Goal: Information Seeking & Learning: Check status

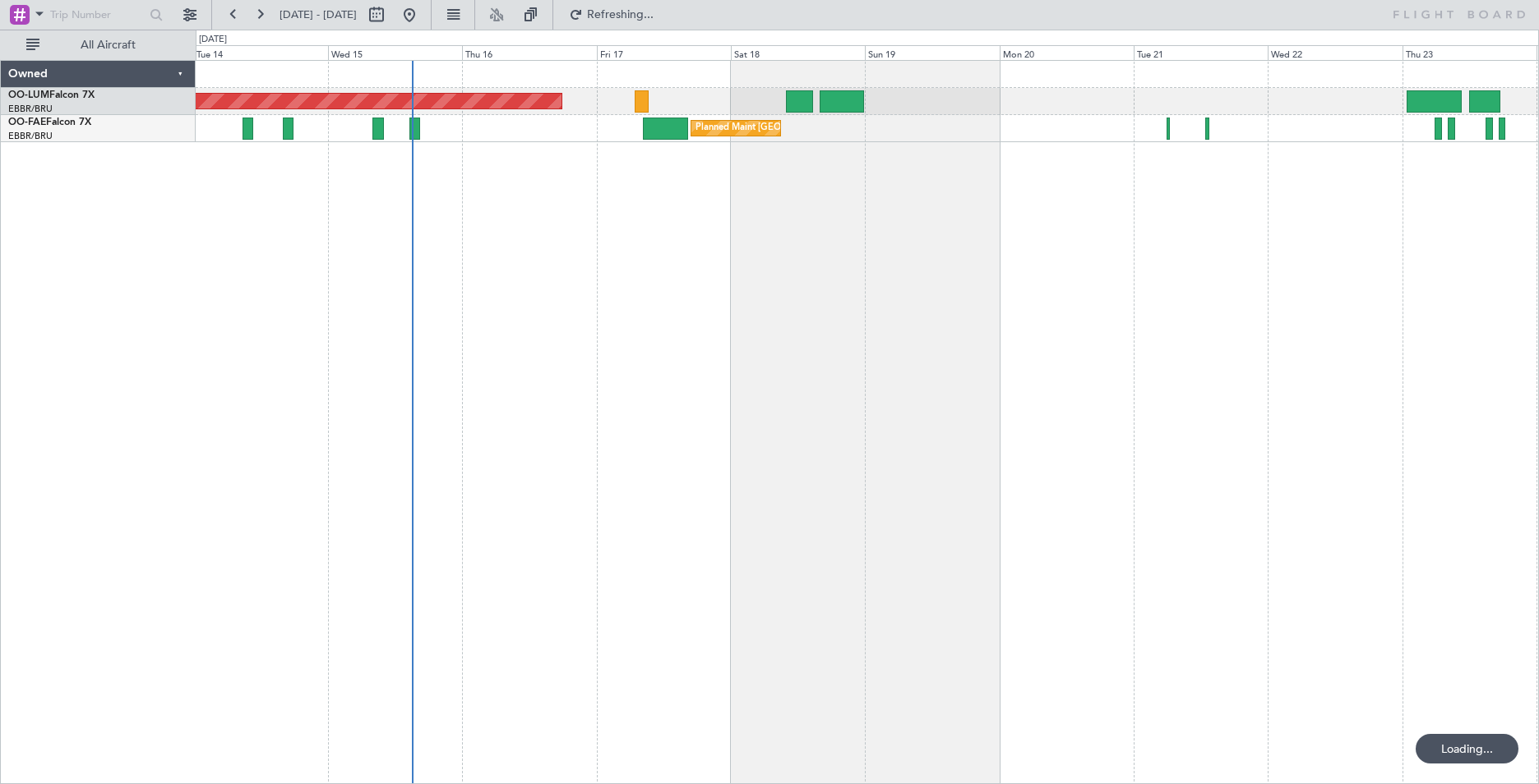
click at [804, 308] on div "AOG Maint [GEOGRAPHIC_DATA] Owner [GEOGRAPHIC_DATA] Planned Maint [GEOGRAPHIC_D…" at bounding box center [867, 422] width 1344 height 724
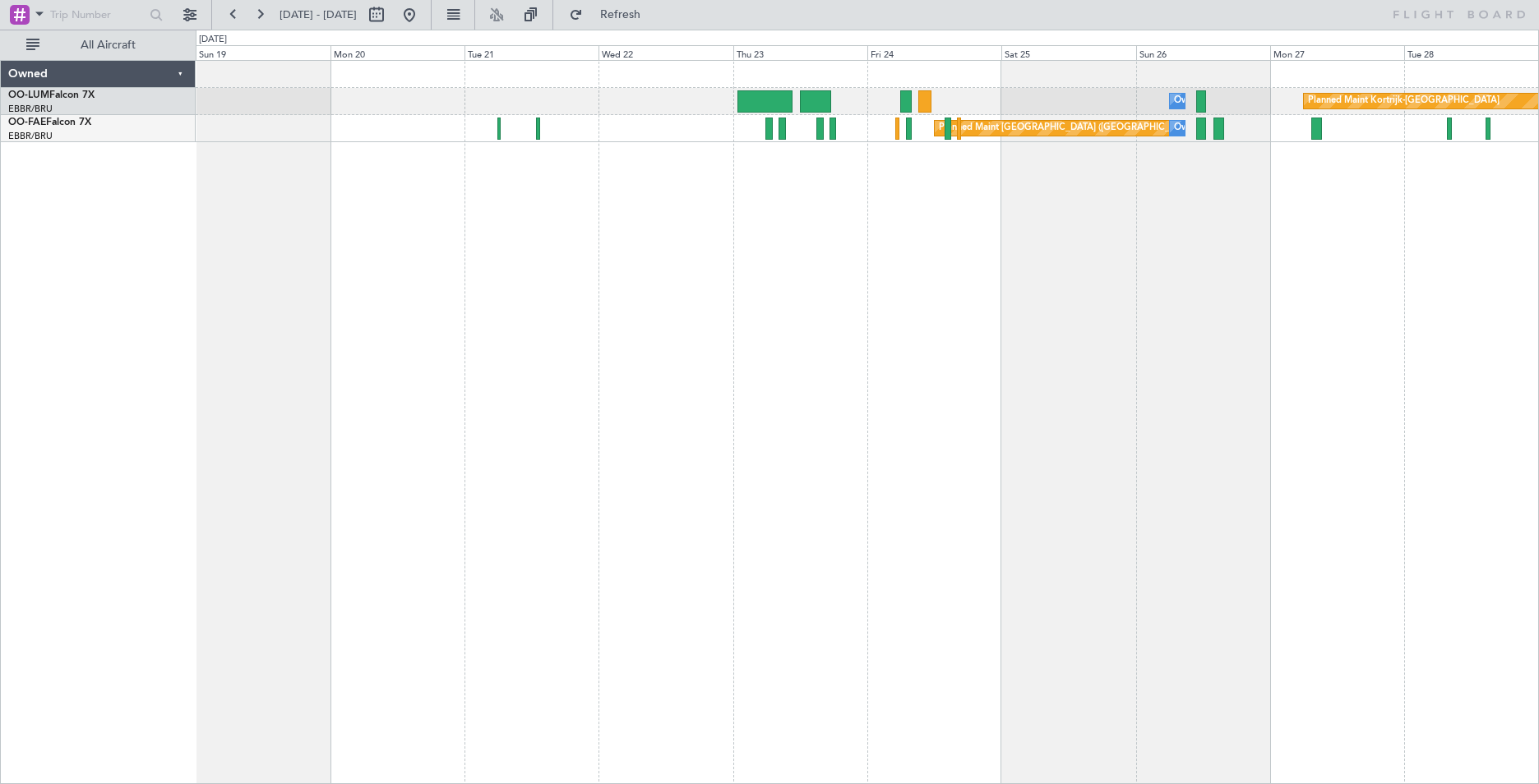
click at [355, 291] on div "Owner Melsbroek Air Base Planned Maint [GEOGRAPHIC_DATA]-[GEOGRAPHIC_DATA] AOG …" at bounding box center [867, 422] width 1344 height 724
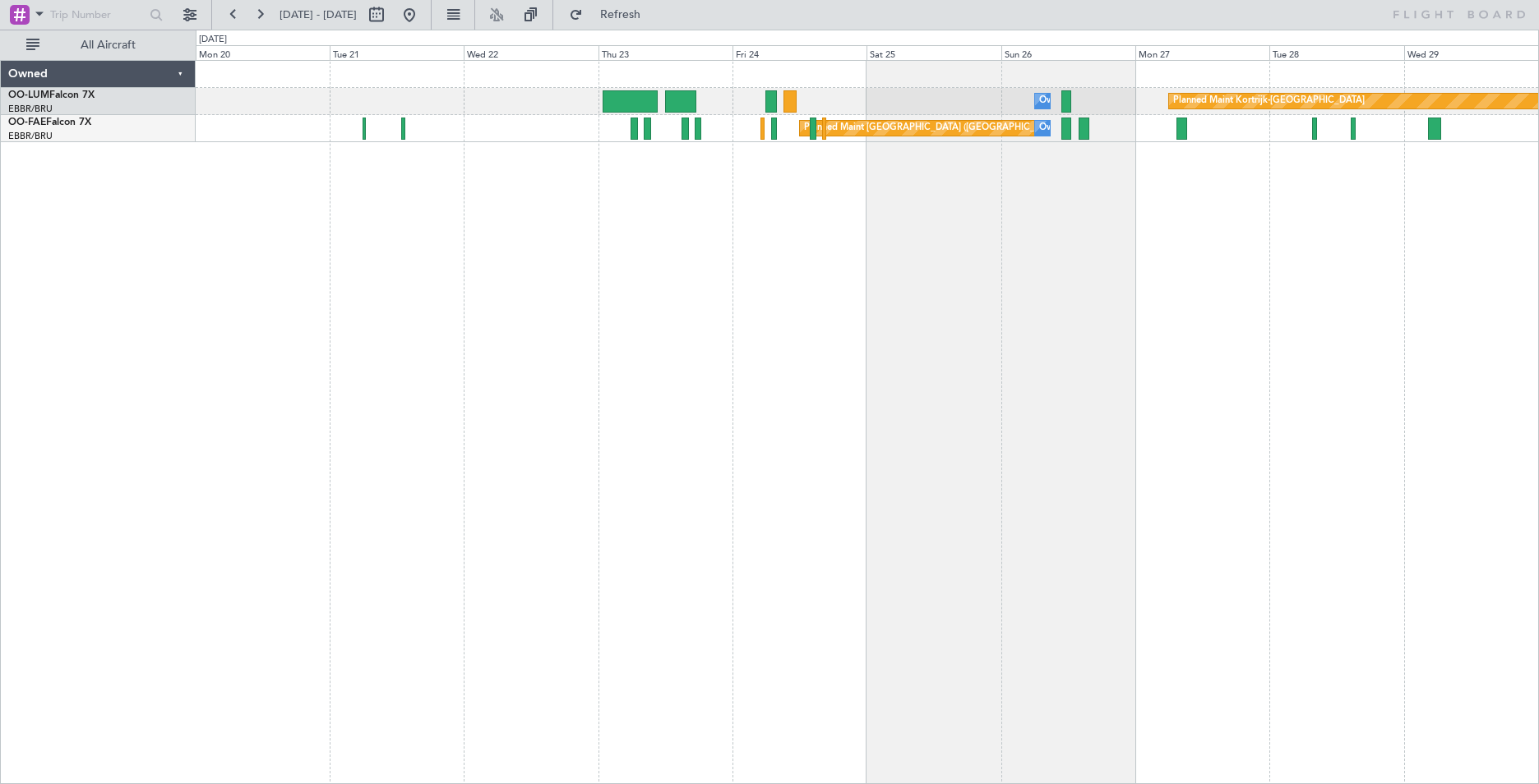
click at [890, 322] on div "Owner Melsbroek Air Base Planned Maint [GEOGRAPHIC_DATA]-[GEOGRAPHIC_DATA] Plan…" at bounding box center [867, 422] width 1344 height 724
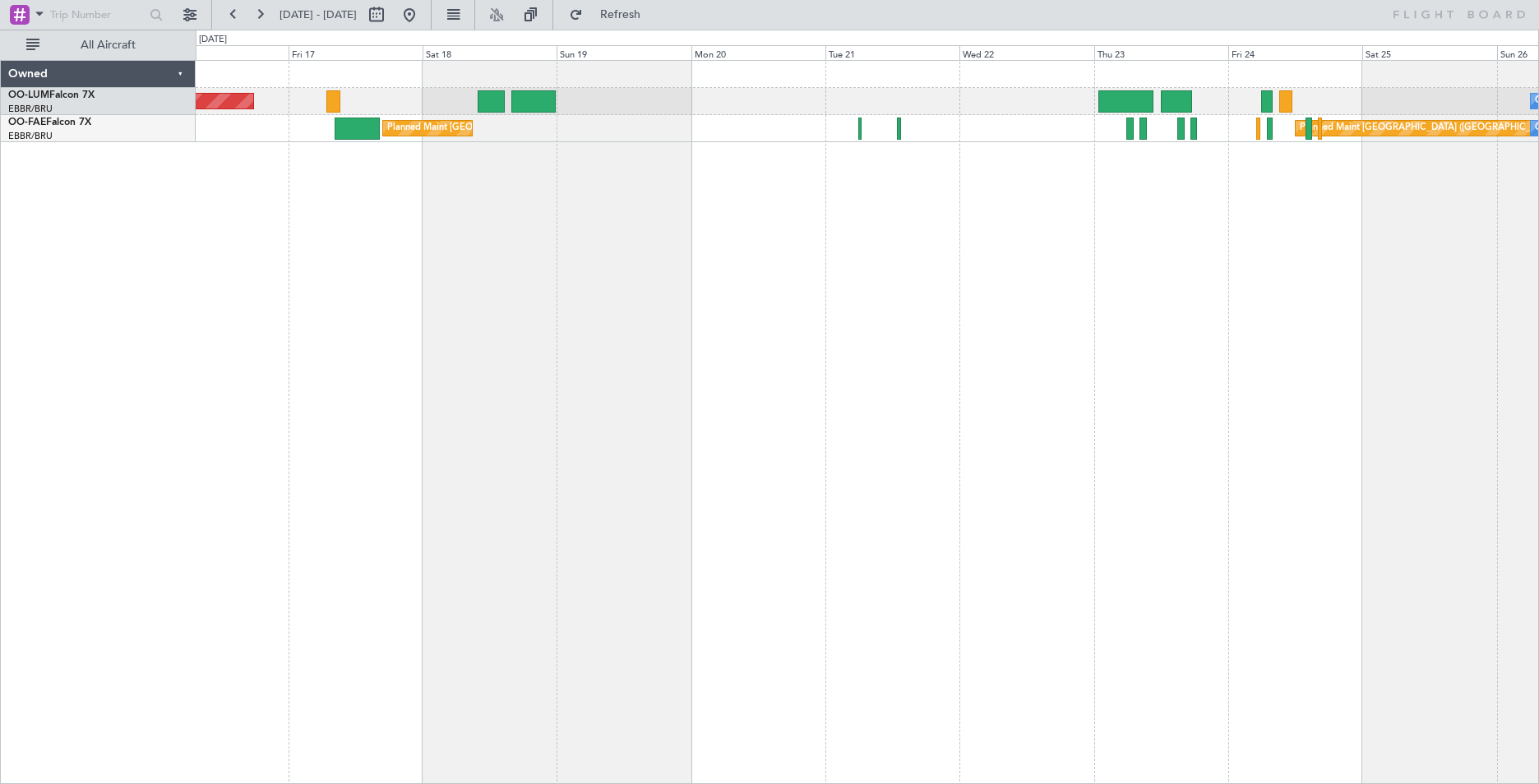
click at [1033, 316] on div "Owner Melsbroek Air Base AOG Maint [GEOGRAPHIC_DATA] Planned Maint [GEOGRAPHIC_…" at bounding box center [867, 422] width 1344 height 724
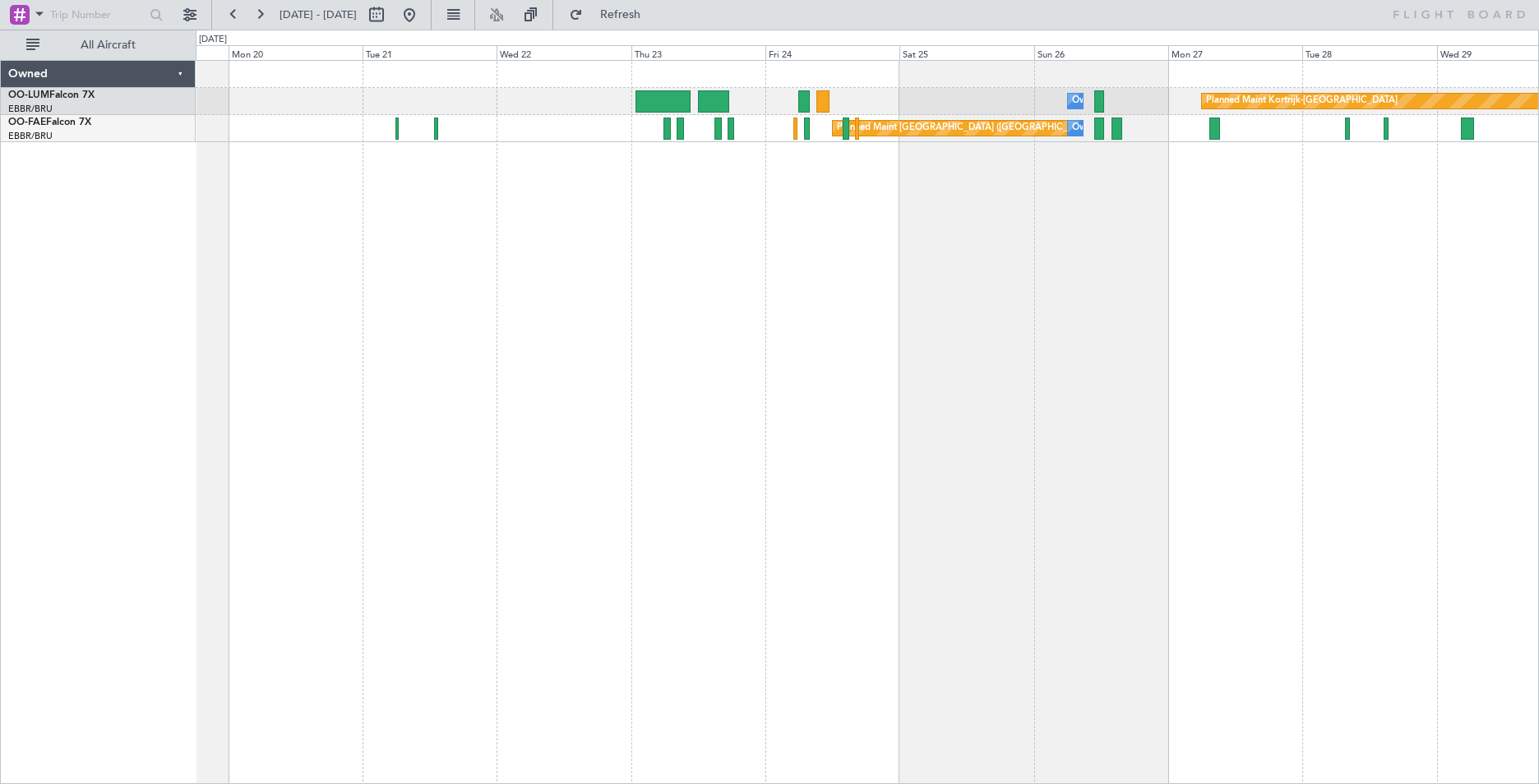
click at [454, 308] on div "Owner Melsbroek Air Base Planned Maint [GEOGRAPHIC_DATA]-[GEOGRAPHIC_DATA] Plan…" at bounding box center [867, 422] width 1344 height 724
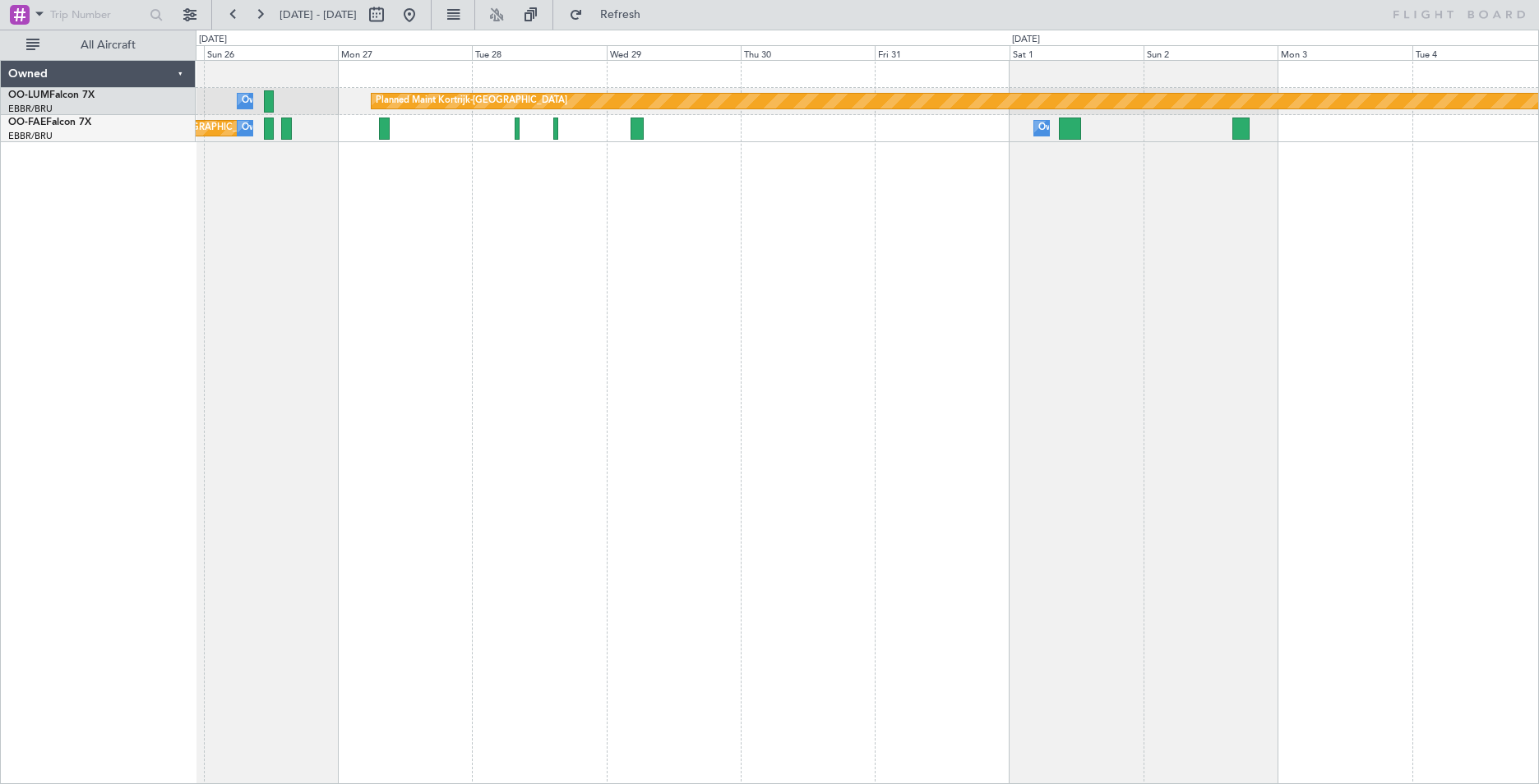
click at [593, 467] on div "Owner Melsbroek Air Base Planned Maint [GEOGRAPHIC_DATA]-[GEOGRAPHIC_DATA] Plan…" at bounding box center [867, 422] width 1344 height 724
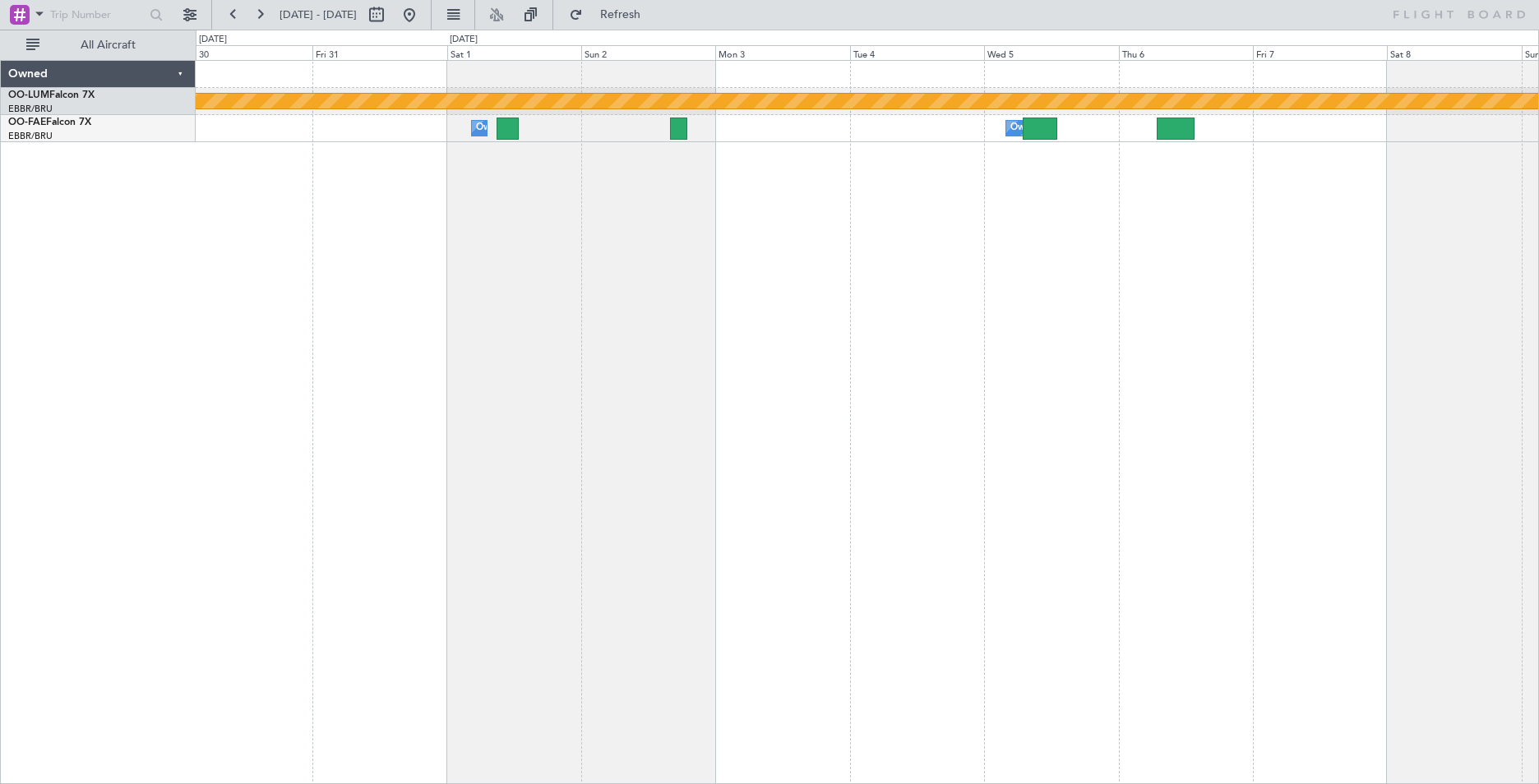
click at [689, 364] on div "Planned Maint Kortrijk-[GEOGRAPHIC_DATA] Owner [GEOGRAPHIC_DATA] Owner [GEOGRAP…" at bounding box center [867, 422] width 1344 height 724
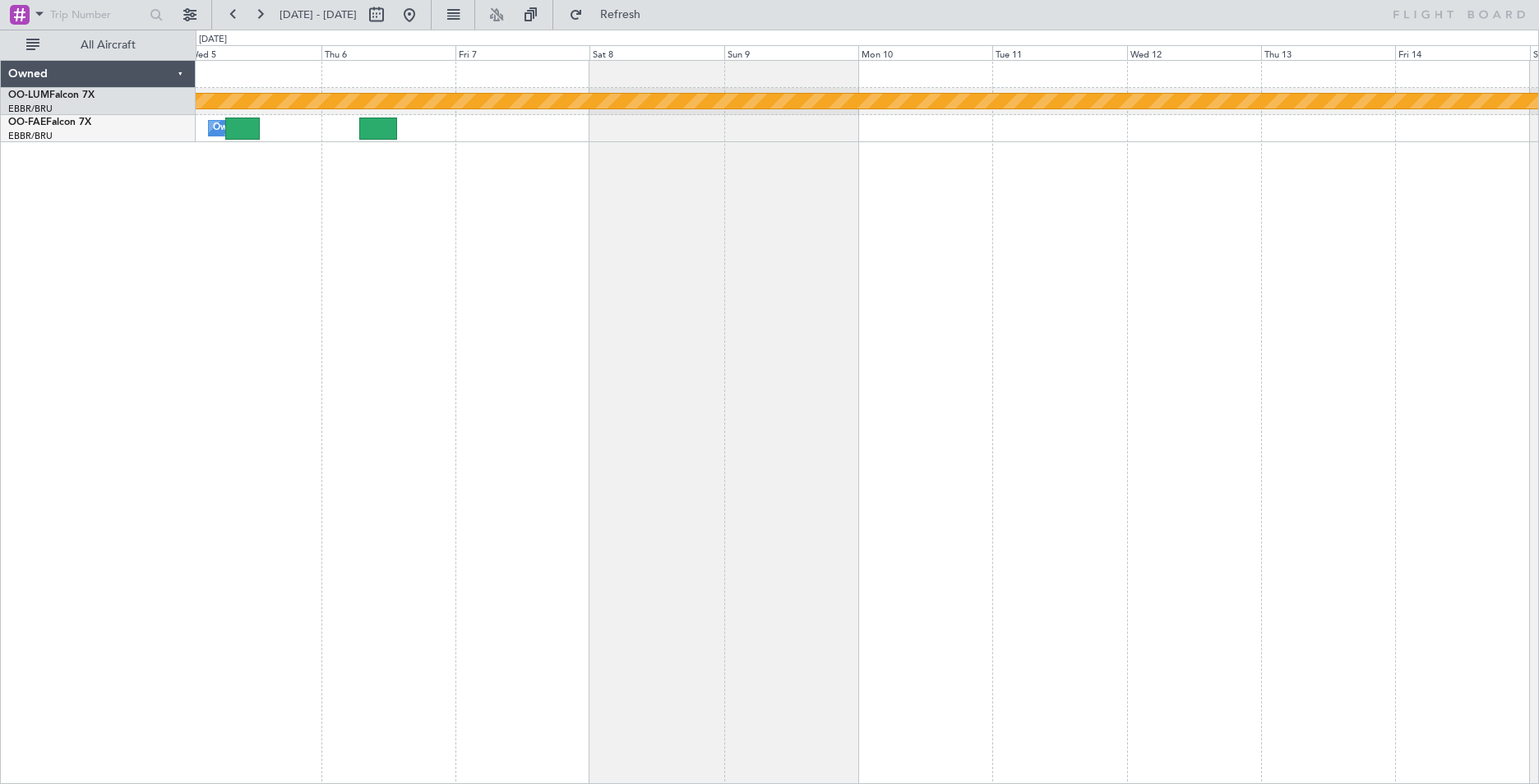
click at [741, 287] on div "Planned Maint Kortrijk-[GEOGRAPHIC_DATA] Owner [GEOGRAPHIC_DATA]" at bounding box center [867, 422] width 1344 height 724
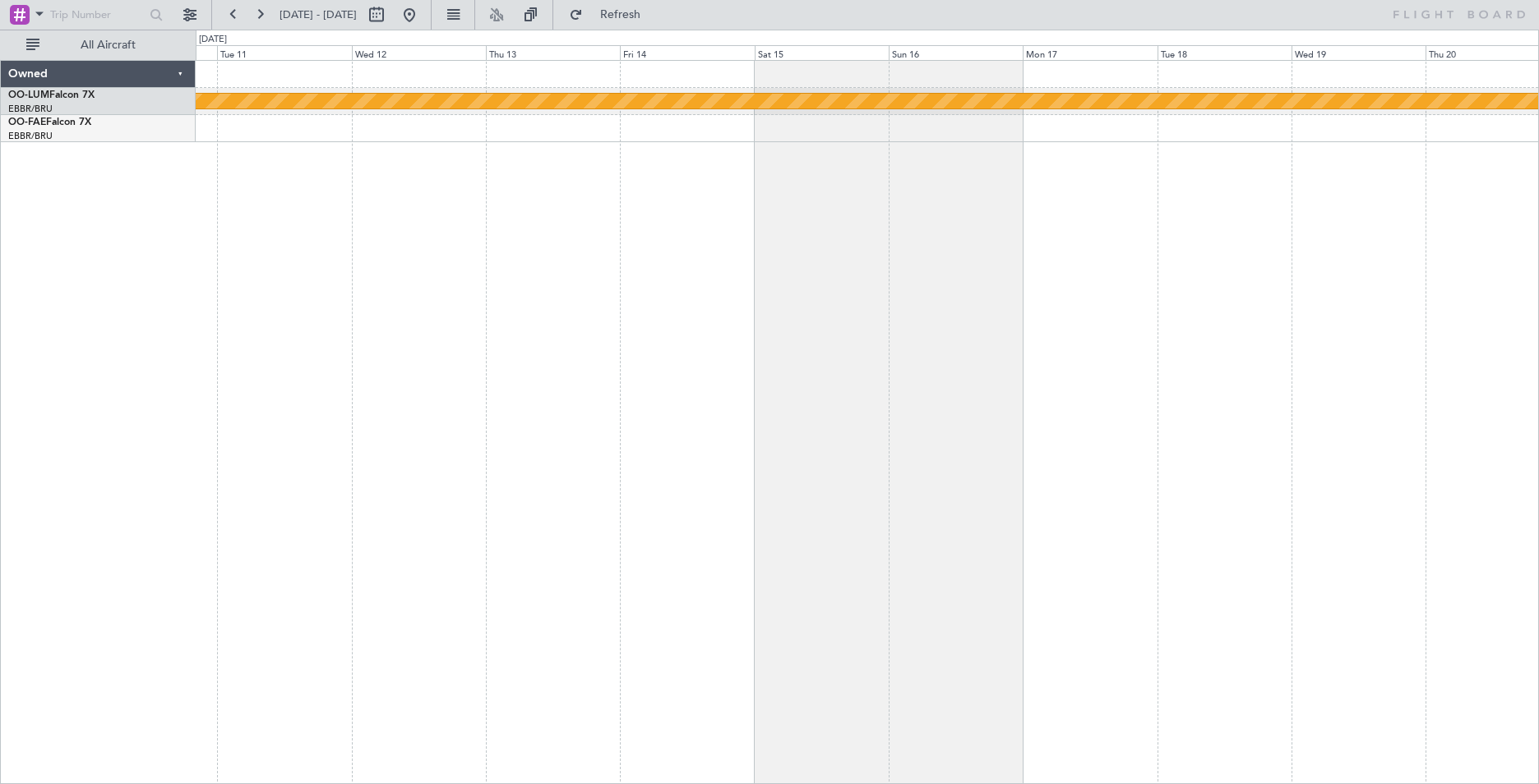
click at [823, 307] on div "Planned Maint Kortrijk-[GEOGRAPHIC_DATA]" at bounding box center [867, 422] width 1344 height 724
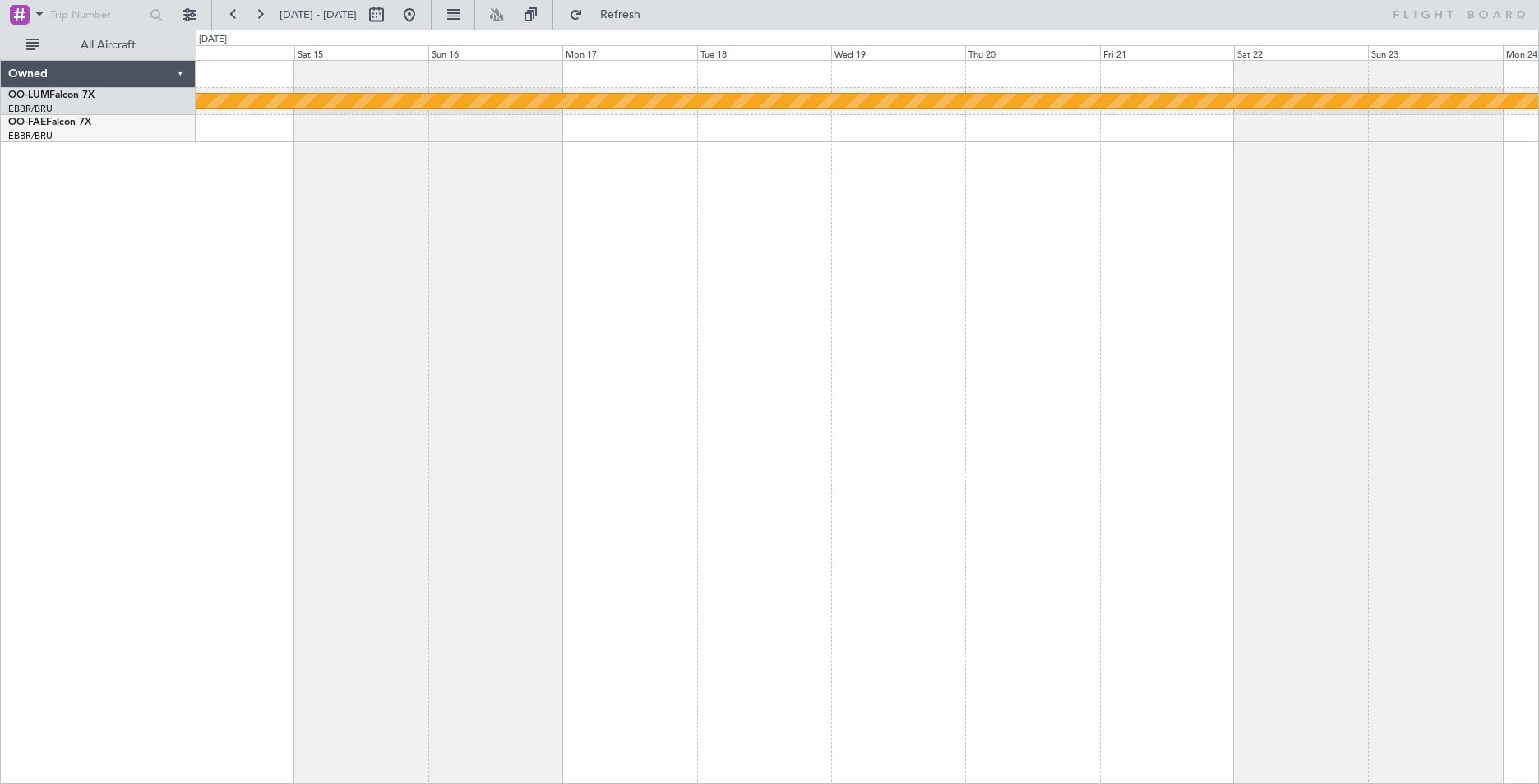
click at [730, 321] on div "Planned Maint Kortrijk-[GEOGRAPHIC_DATA]" at bounding box center [867, 422] width 1344 height 724
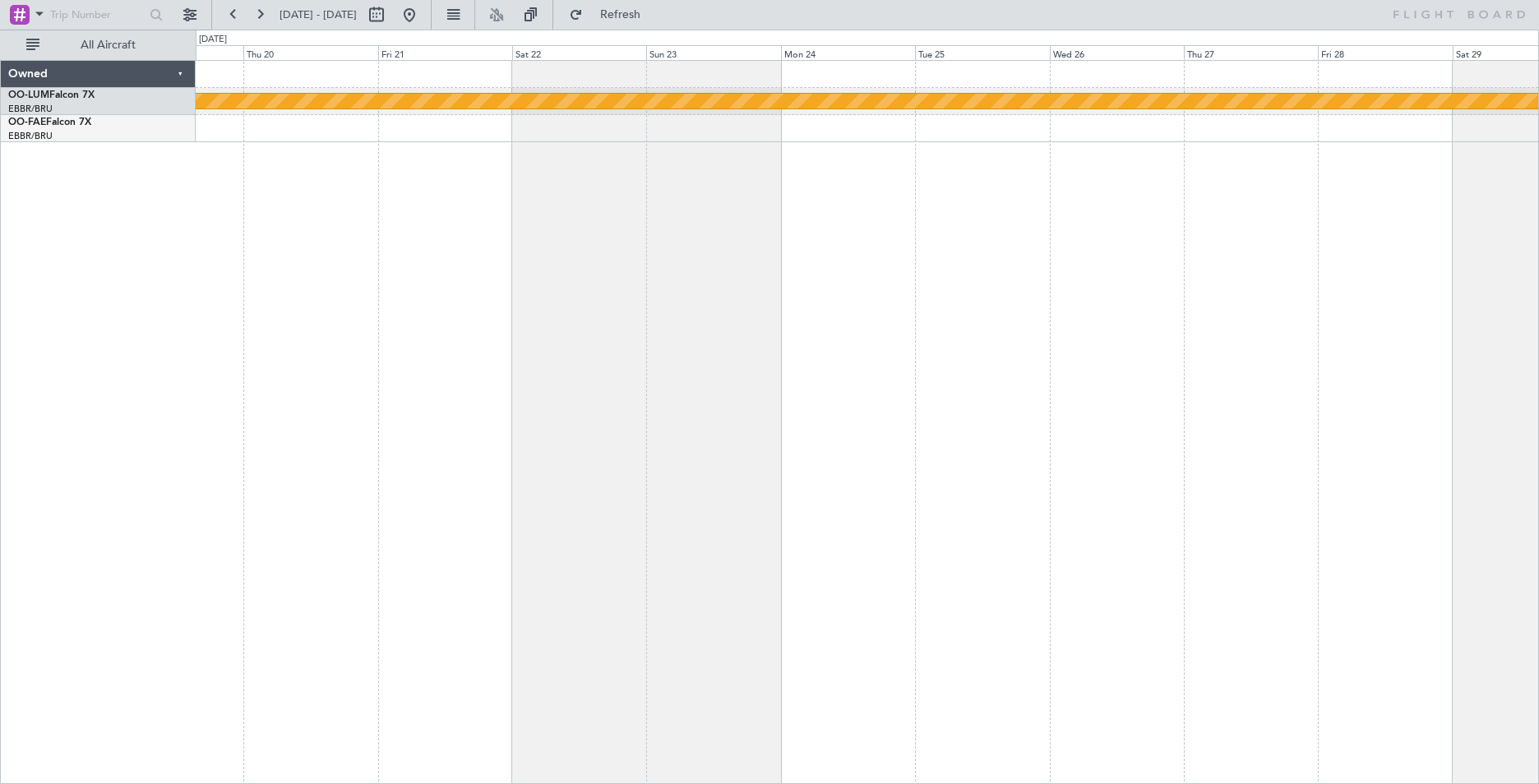
click at [829, 303] on div "Planned Maint Kortrijk-[GEOGRAPHIC_DATA]" at bounding box center [867, 422] width 1344 height 724
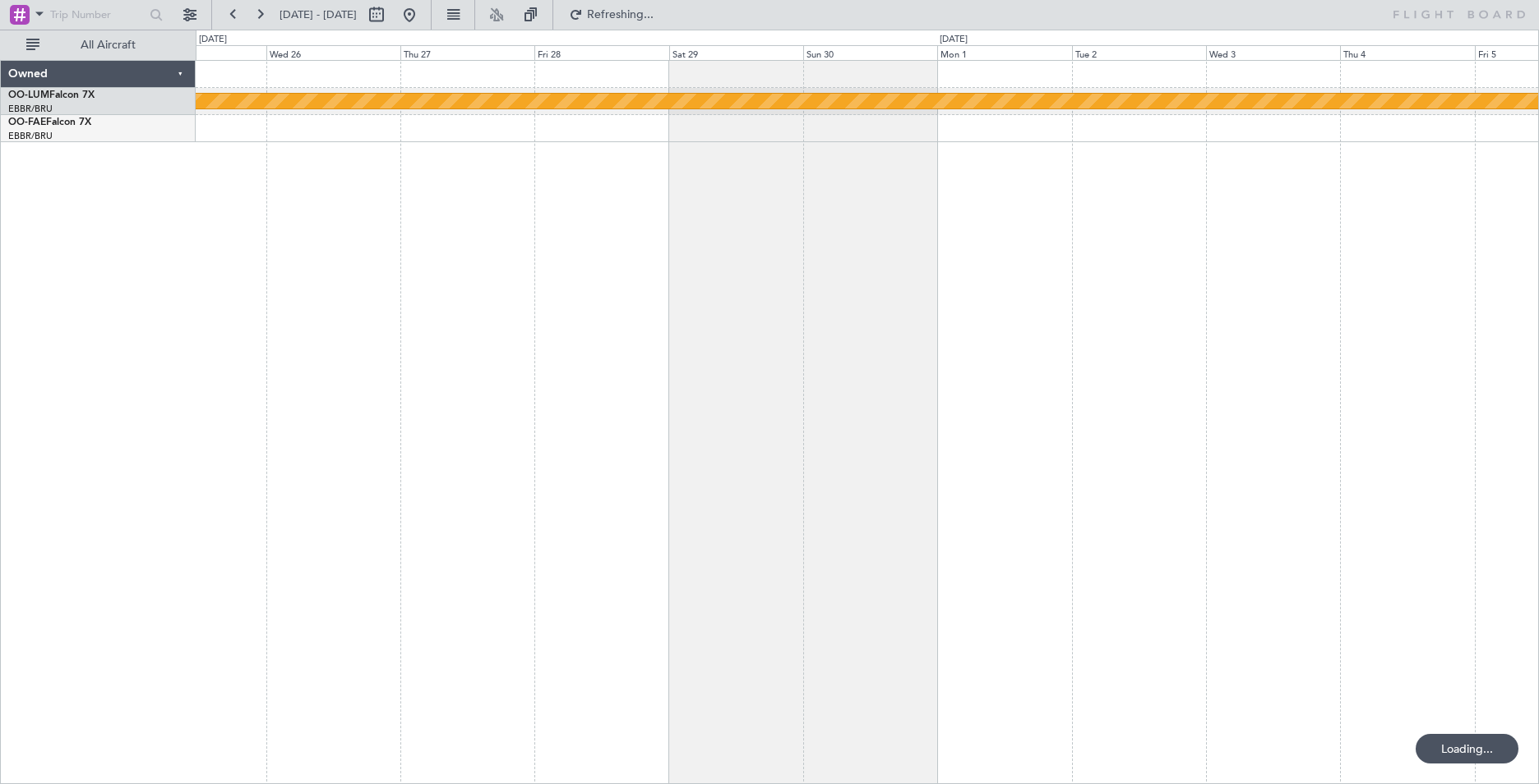
click at [385, 293] on div "Planned Maint Kortrijk-[GEOGRAPHIC_DATA]" at bounding box center [867, 422] width 1344 height 724
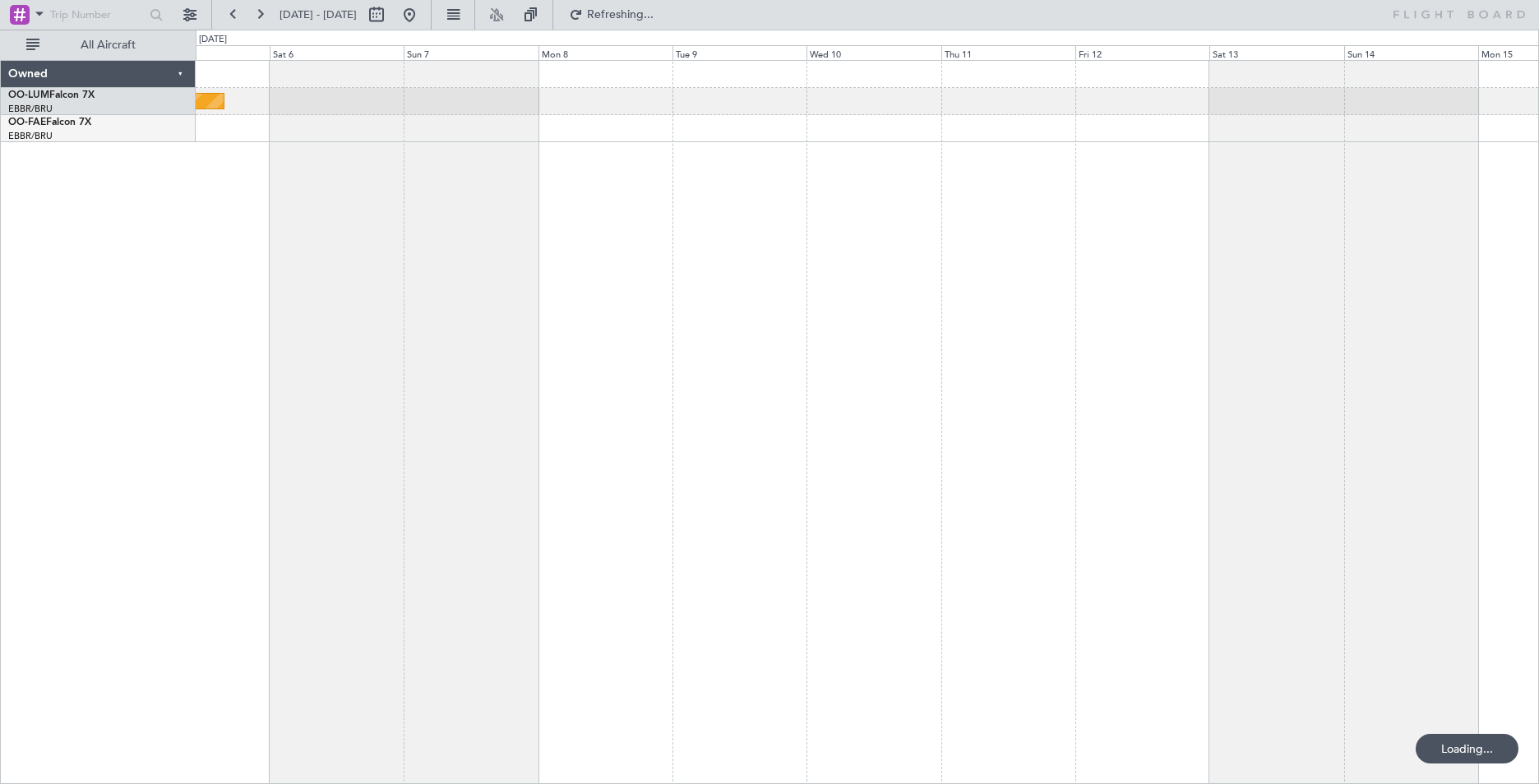
click at [309, 323] on div "Planned Maint Kortrijk-[GEOGRAPHIC_DATA]" at bounding box center [867, 422] width 1344 height 724
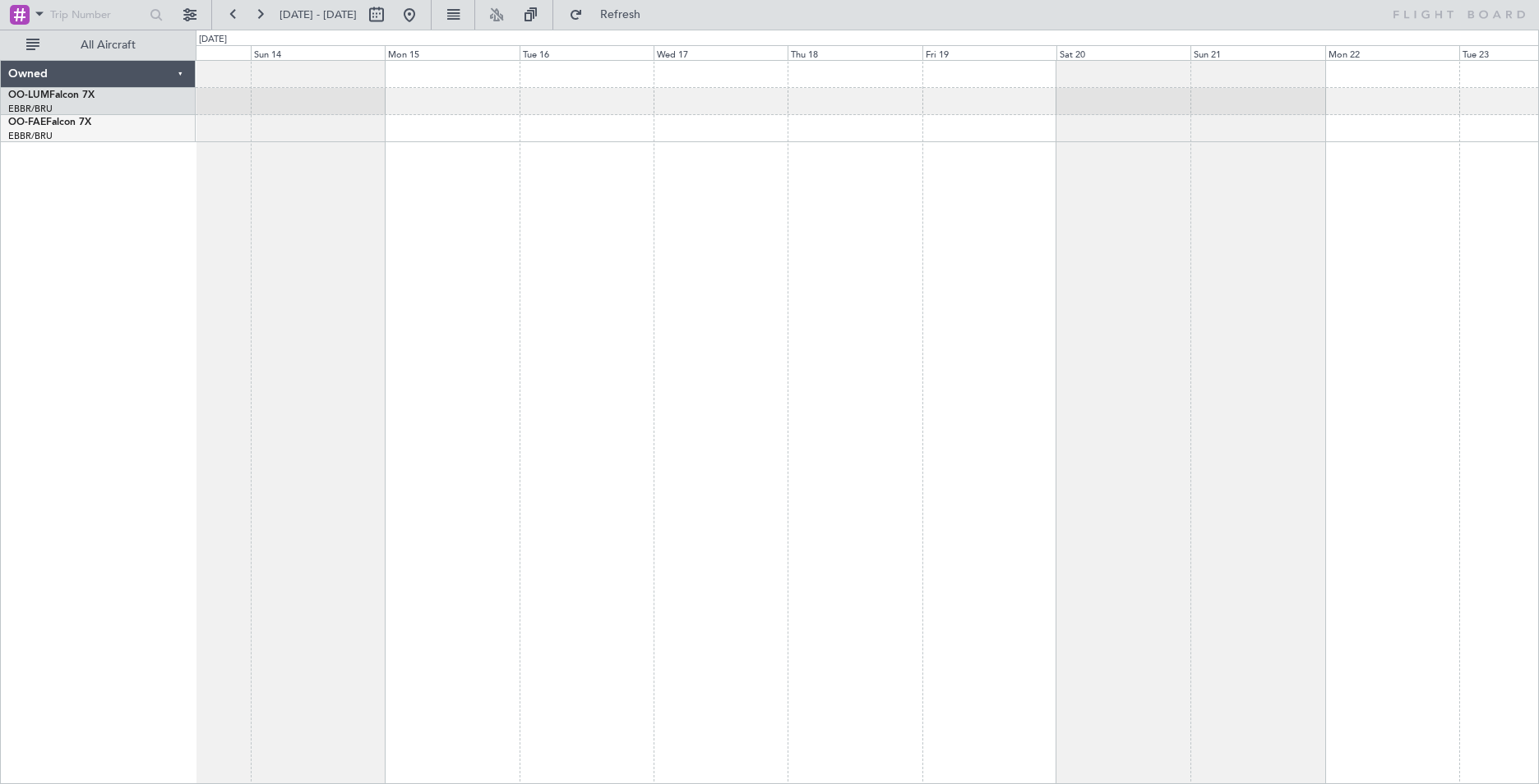
click at [305, 249] on div at bounding box center [867, 422] width 1344 height 724
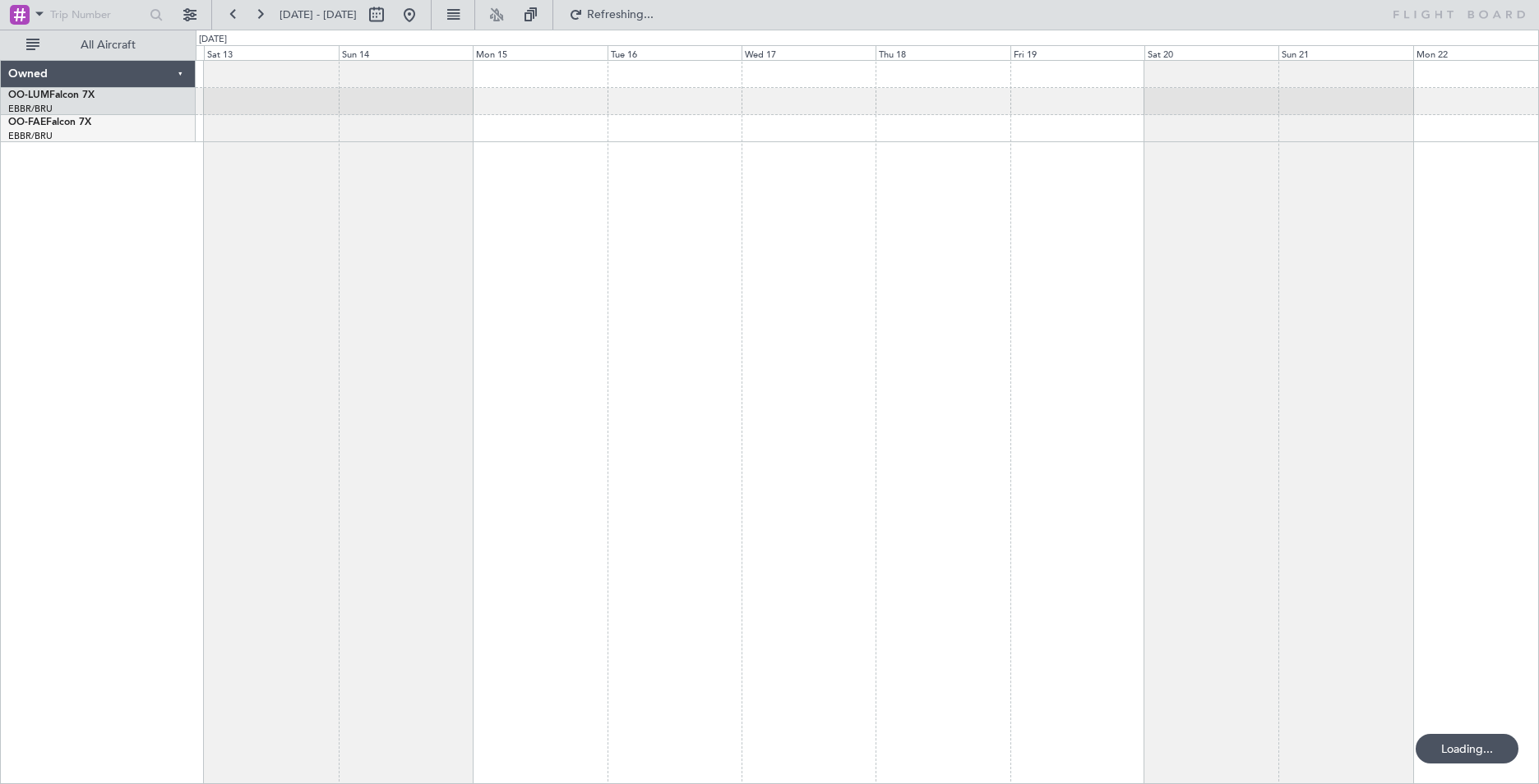
click at [1509, 261] on div at bounding box center [867, 422] width 1344 height 724
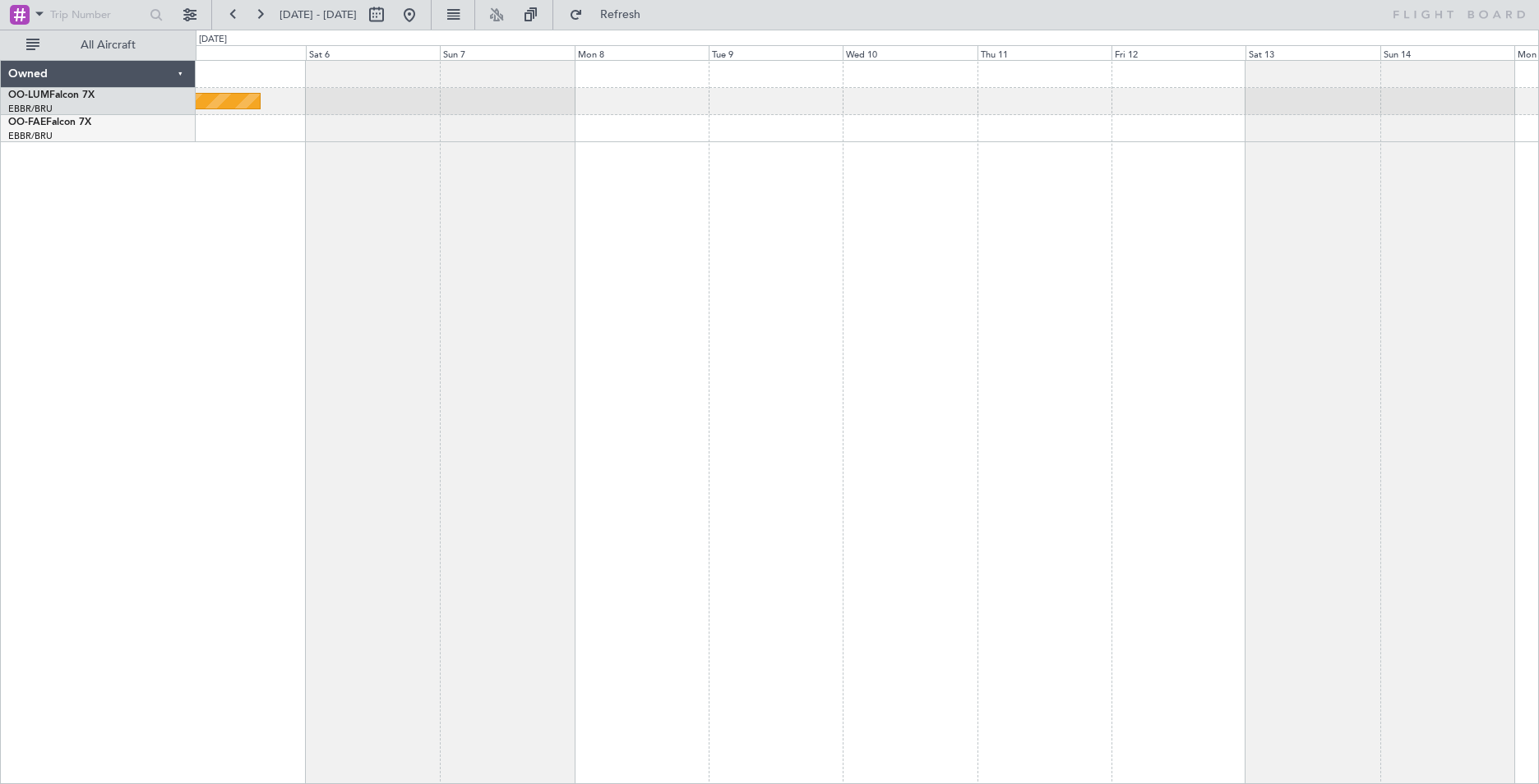
click at [1538, 261] on html "[DATE] - [DATE] Refresh All Aircraft Planned Maint [GEOGRAPHIC_DATA]-[GEOGRAPHI…" at bounding box center [769, 392] width 1539 height 784
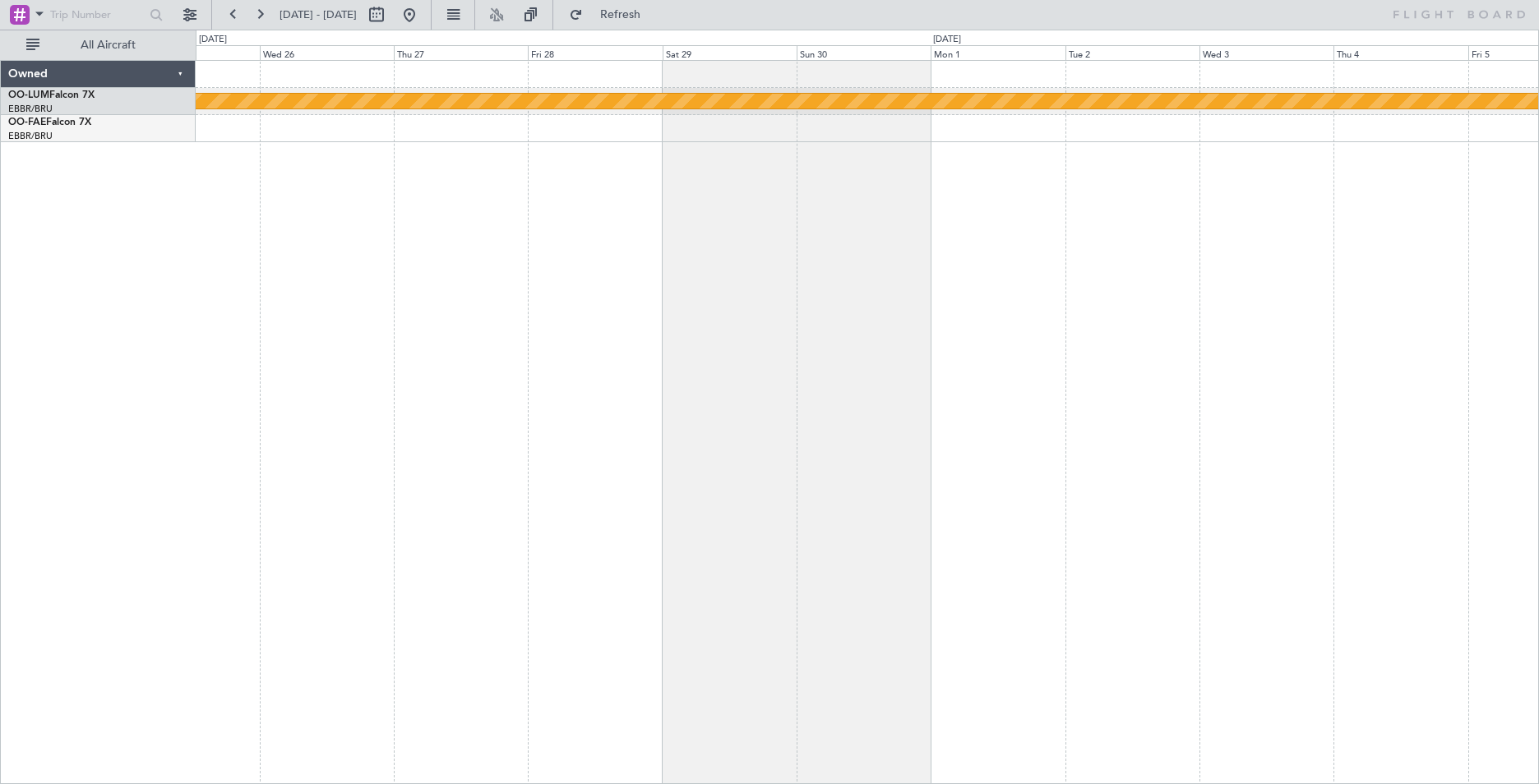
click at [1443, 232] on div "Planned Maint Kortrijk-[GEOGRAPHIC_DATA]" at bounding box center [867, 422] width 1344 height 724
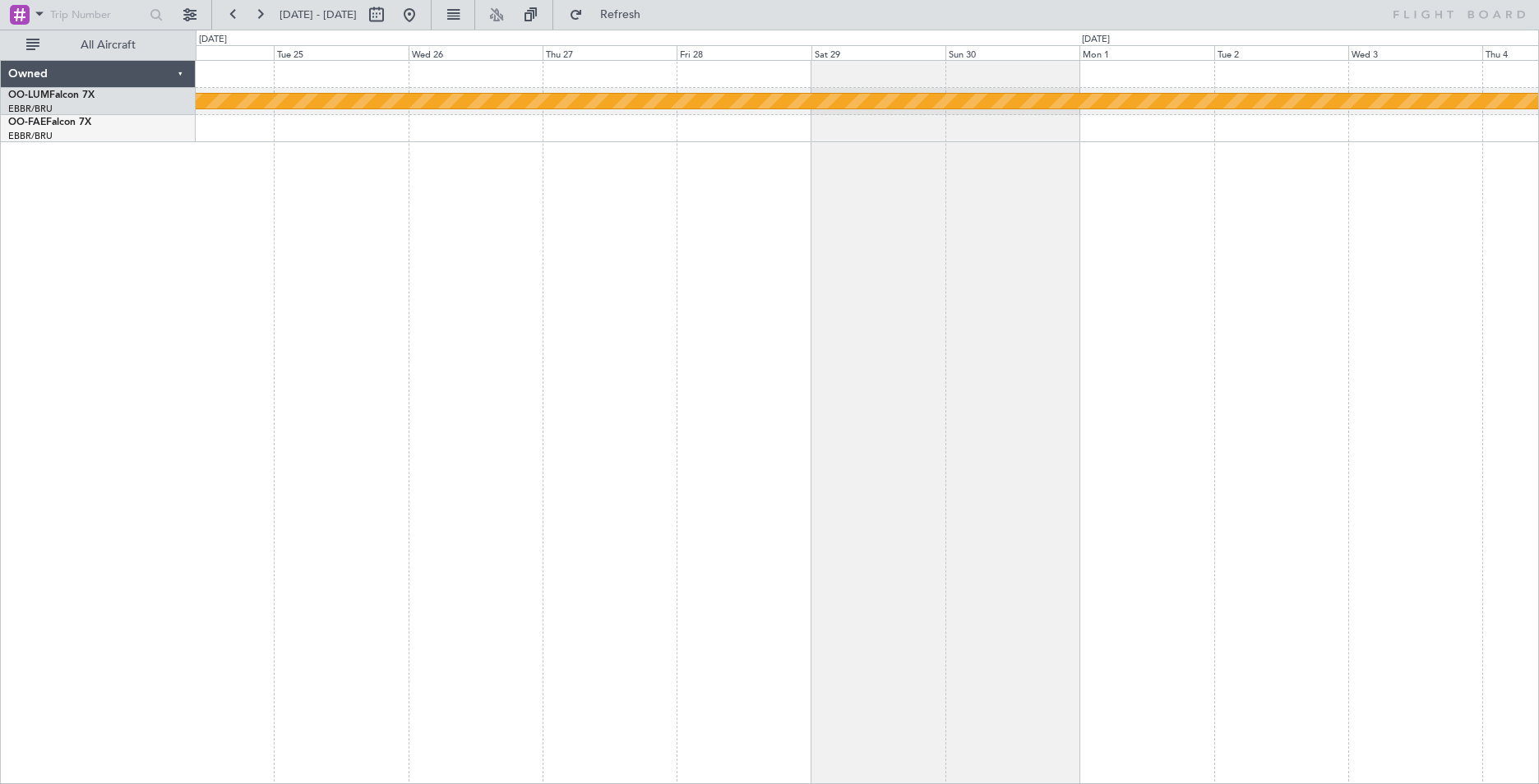
click at [1375, 229] on div "Planned Maint Kortrijk-[GEOGRAPHIC_DATA]" at bounding box center [867, 422] width 1344 height 724
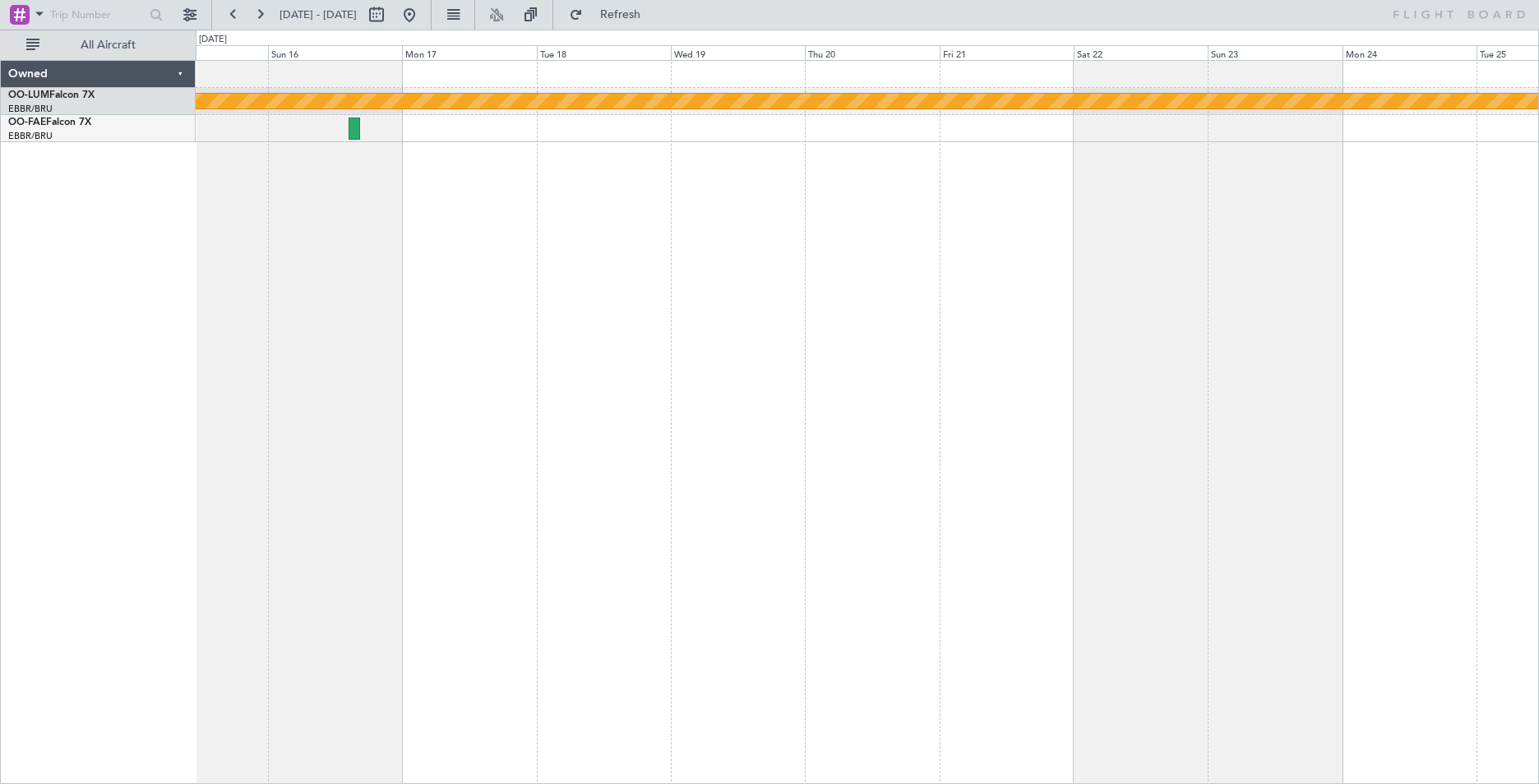
click at [1368, 201] on div "Planned Maint Kortrijk-[GEOGRAPHIC_DATA]" at bounding box center [867, 422] width 1344 height 724
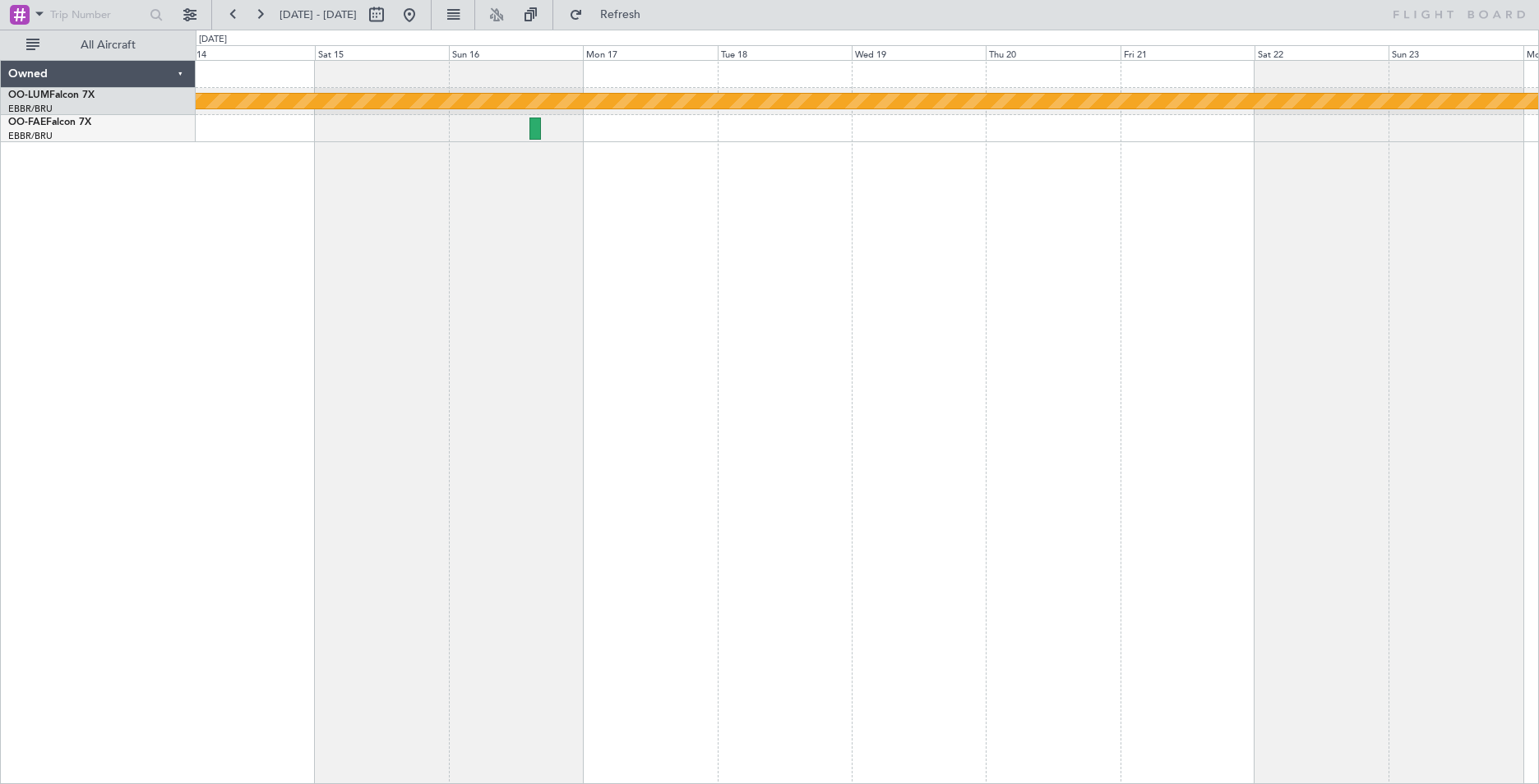
click at [1317, 197] on div "Planned Maint Kortrijk-[GEOGRAPHIC_DATA]" at bounding box center [867, 422] width 1344 height 724
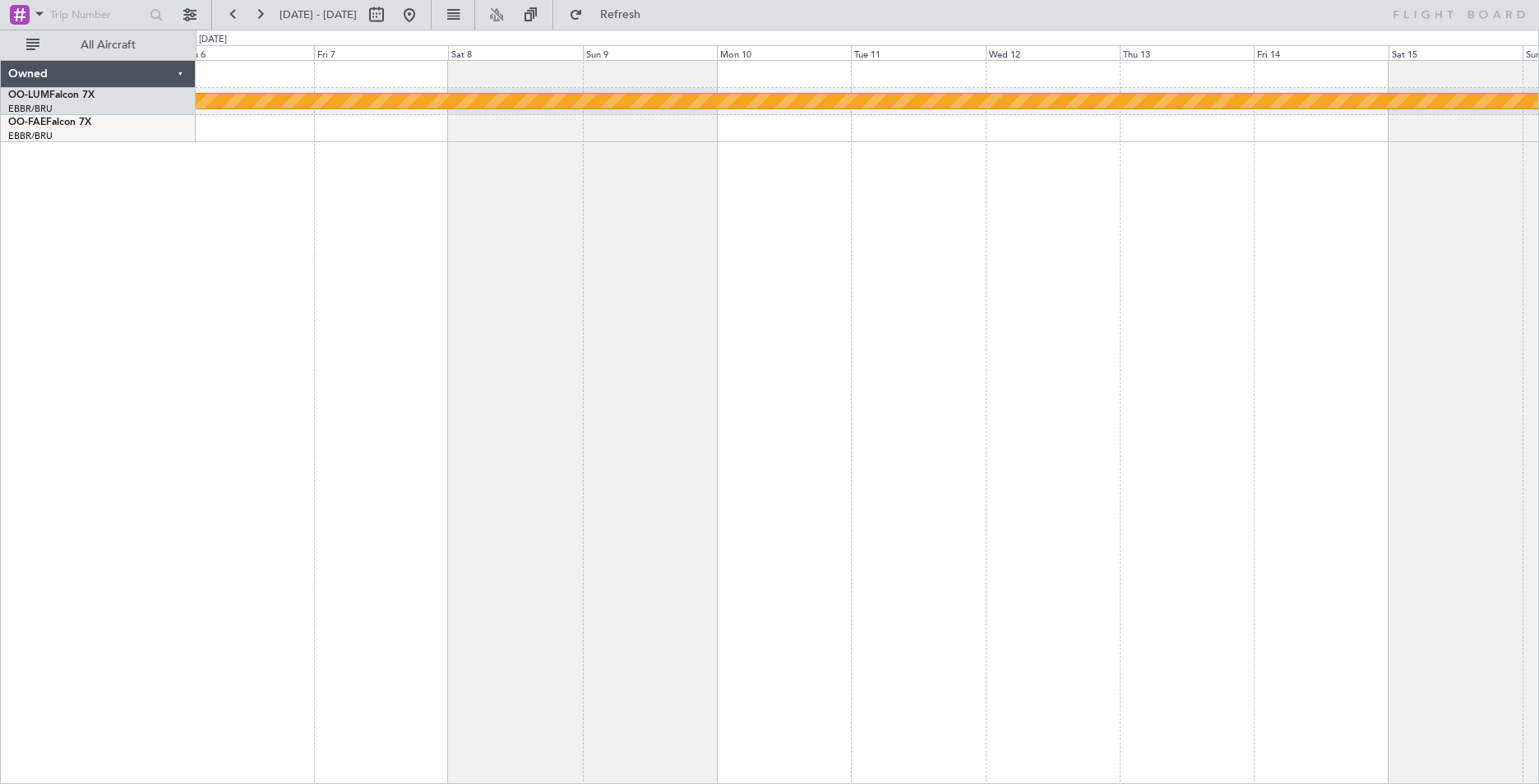
click at [1229, 190] on div "Planned Maint Kortrijk-[GEOGRAPHIC_DATA]" at bounding box center [867, 422] width 1344 height 724
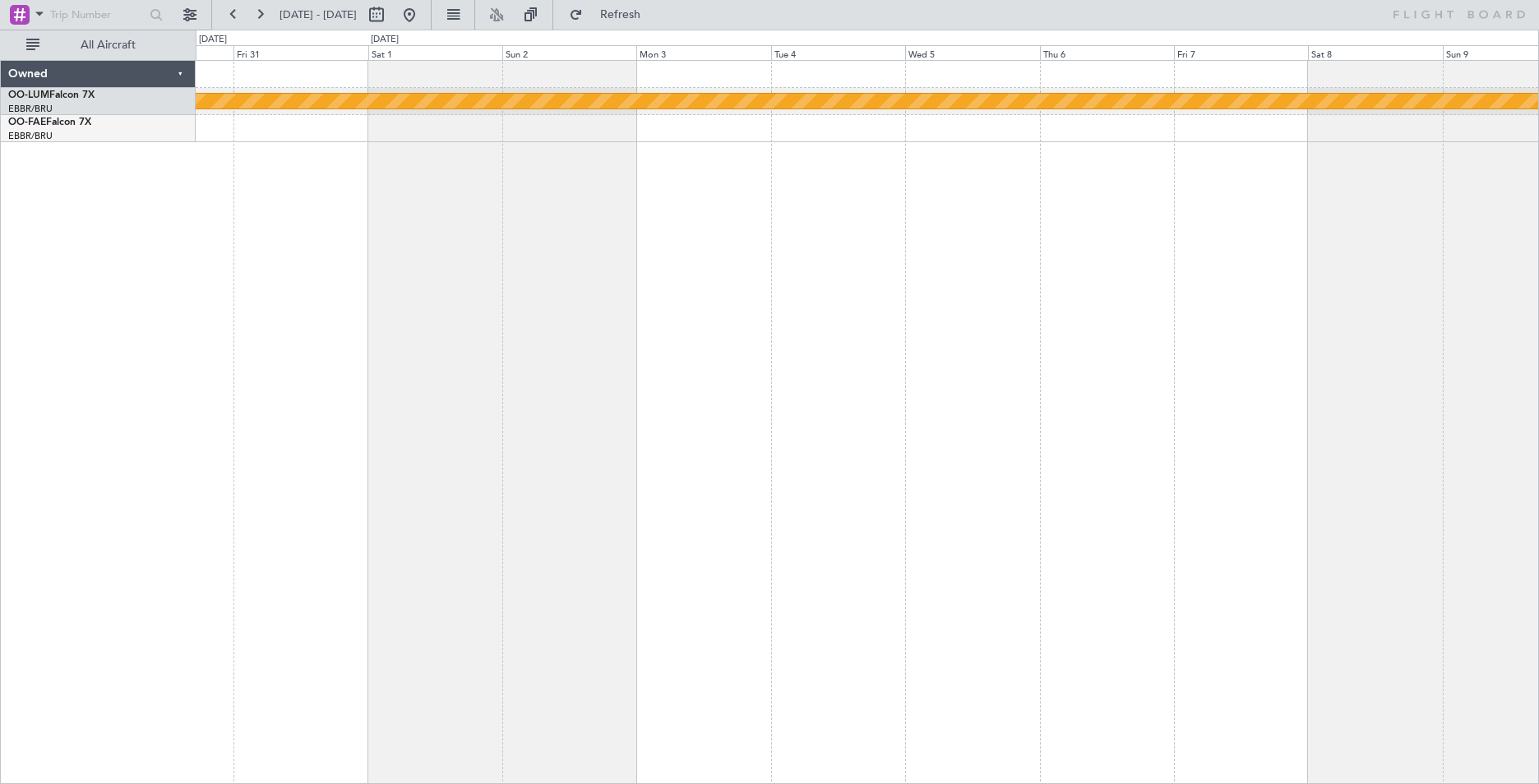
click at [1243, 204] on div "Planned Maint Kortrijk-[GEOGRAPHIC_DATA]" at bounding box center [867, 422] width 1344 height 724
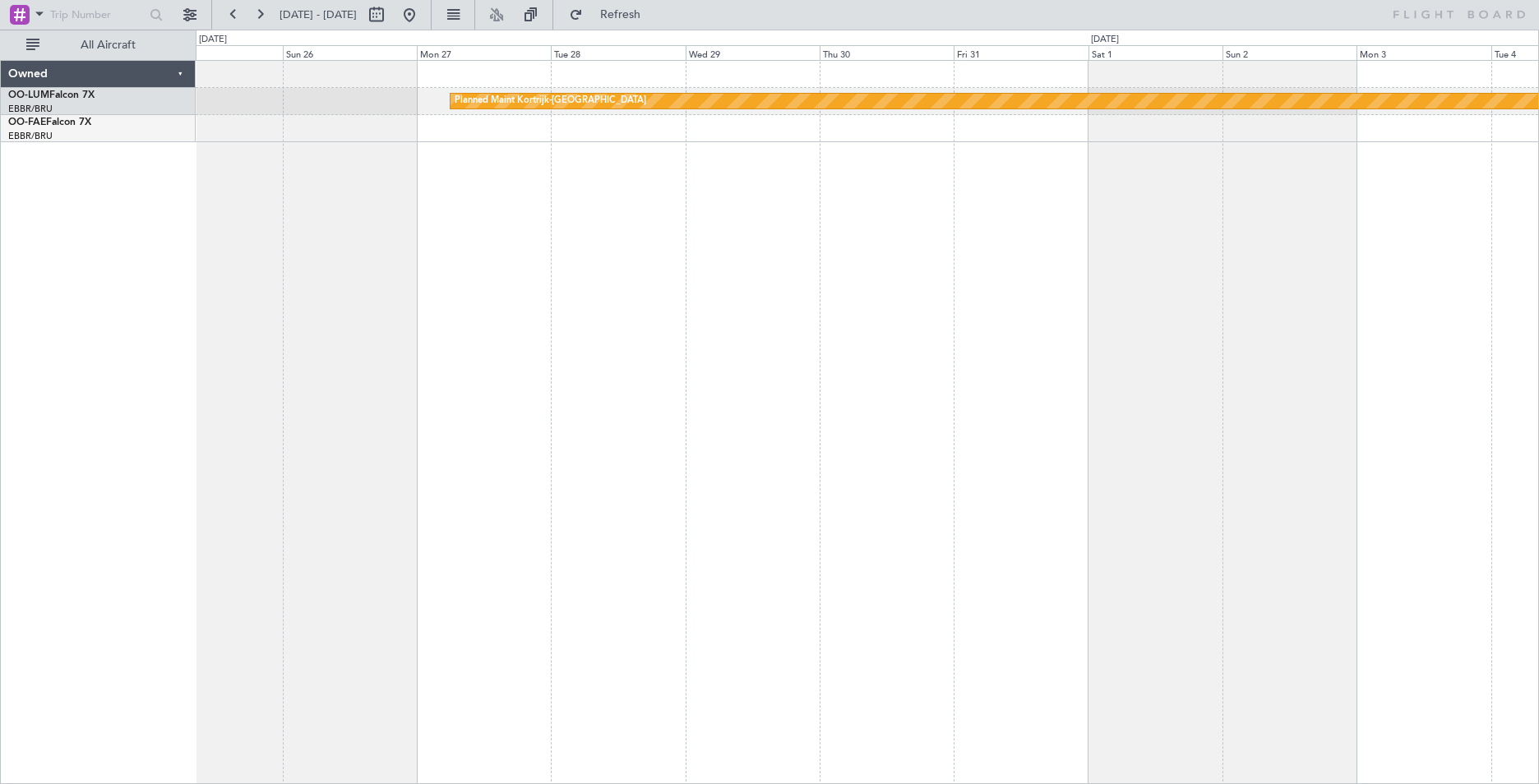
click at [1209, 289] on div "Planned Maint Kortrijk-[GEOGRAPHIC_DATA]" at bounding box center [867, 422] width 1344 height 724
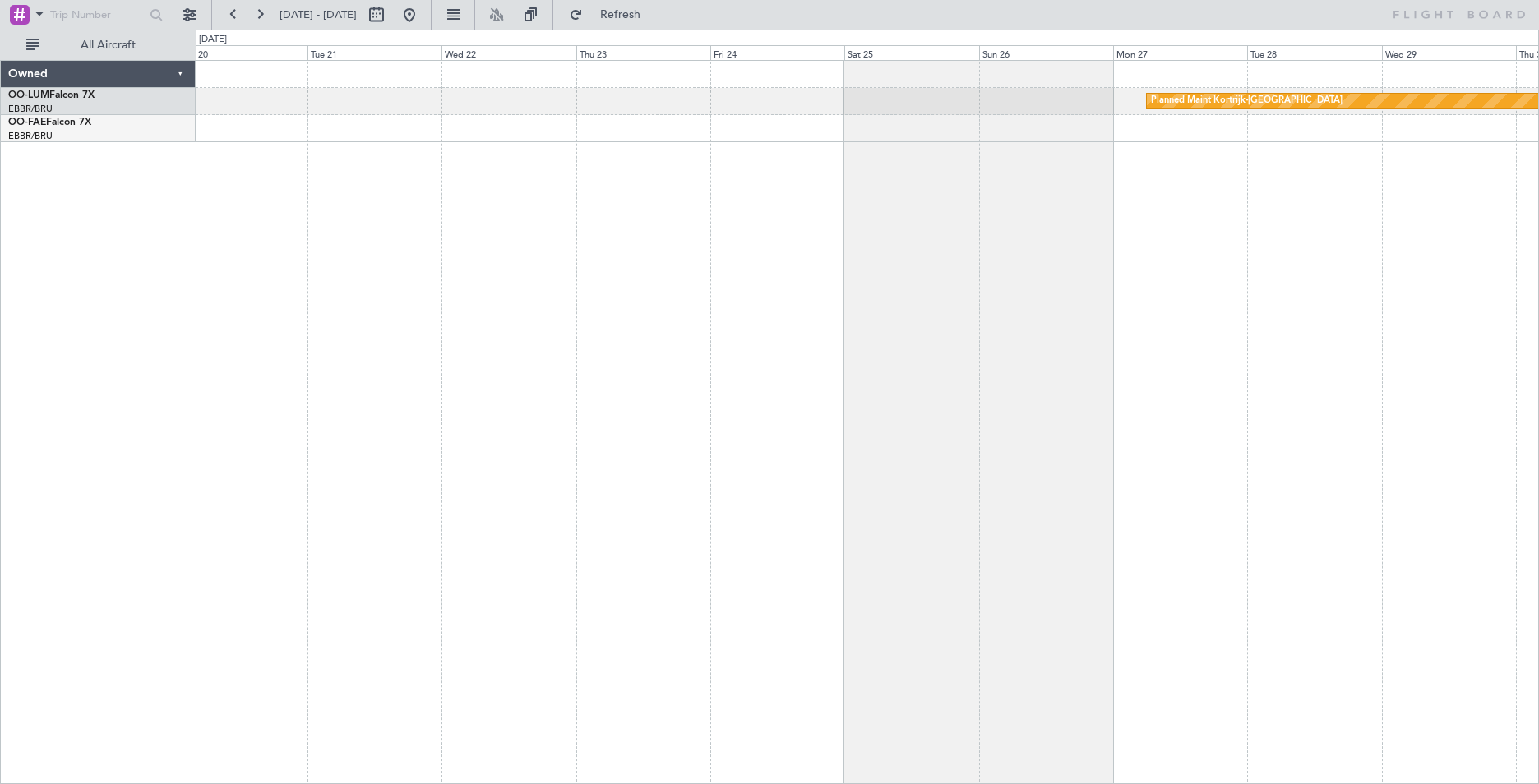
click at [1186, 281] on div "Planned Maint Kortrijk-[GEOGRAPHIC_DATA]" at bounding box center [867, 422] width 1344 height 724
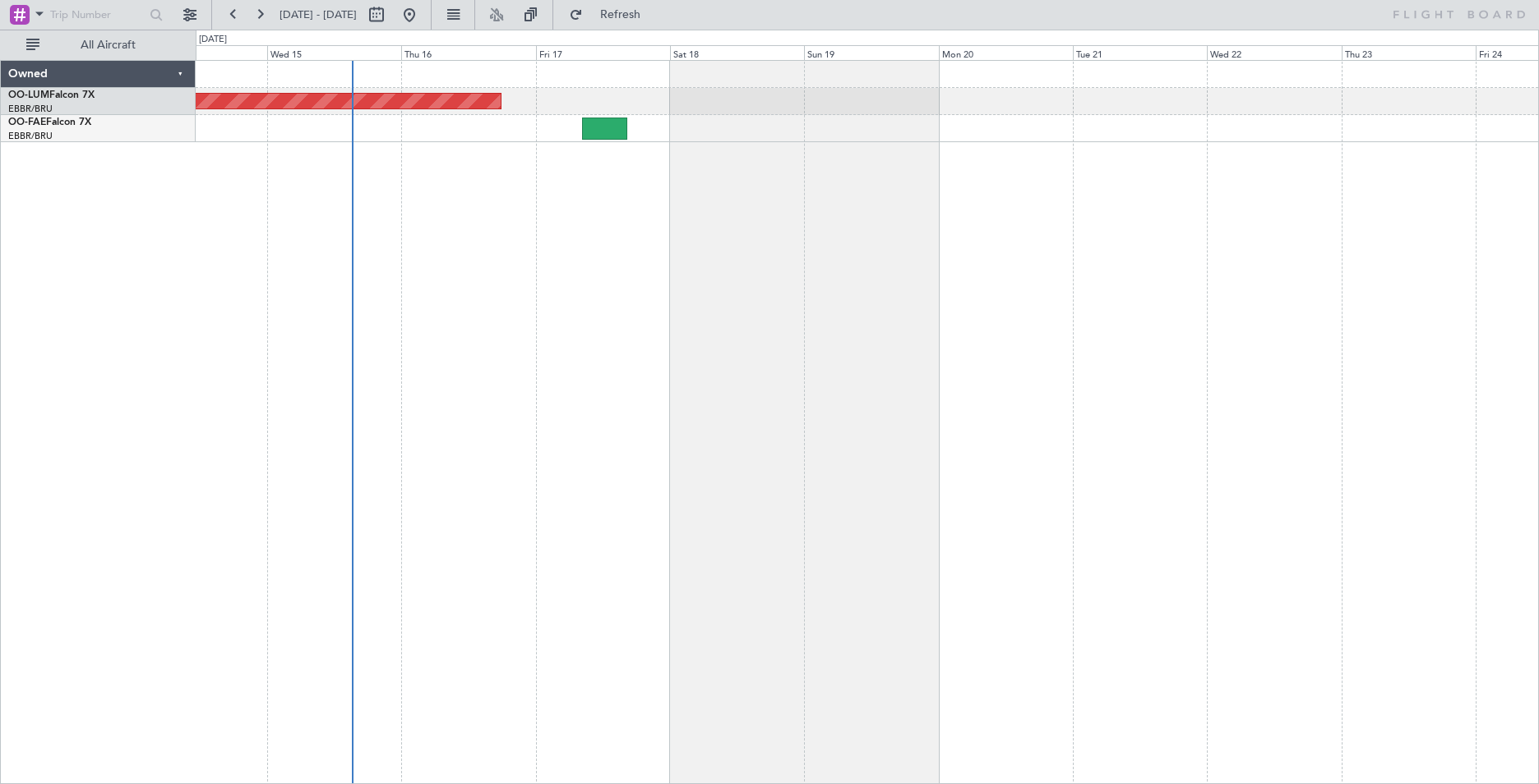
click at [1140, 281] on div "AOG Maint [GEOGRAPHIC_DATA]" at bounding box center [867, 422] width 1344 height 724
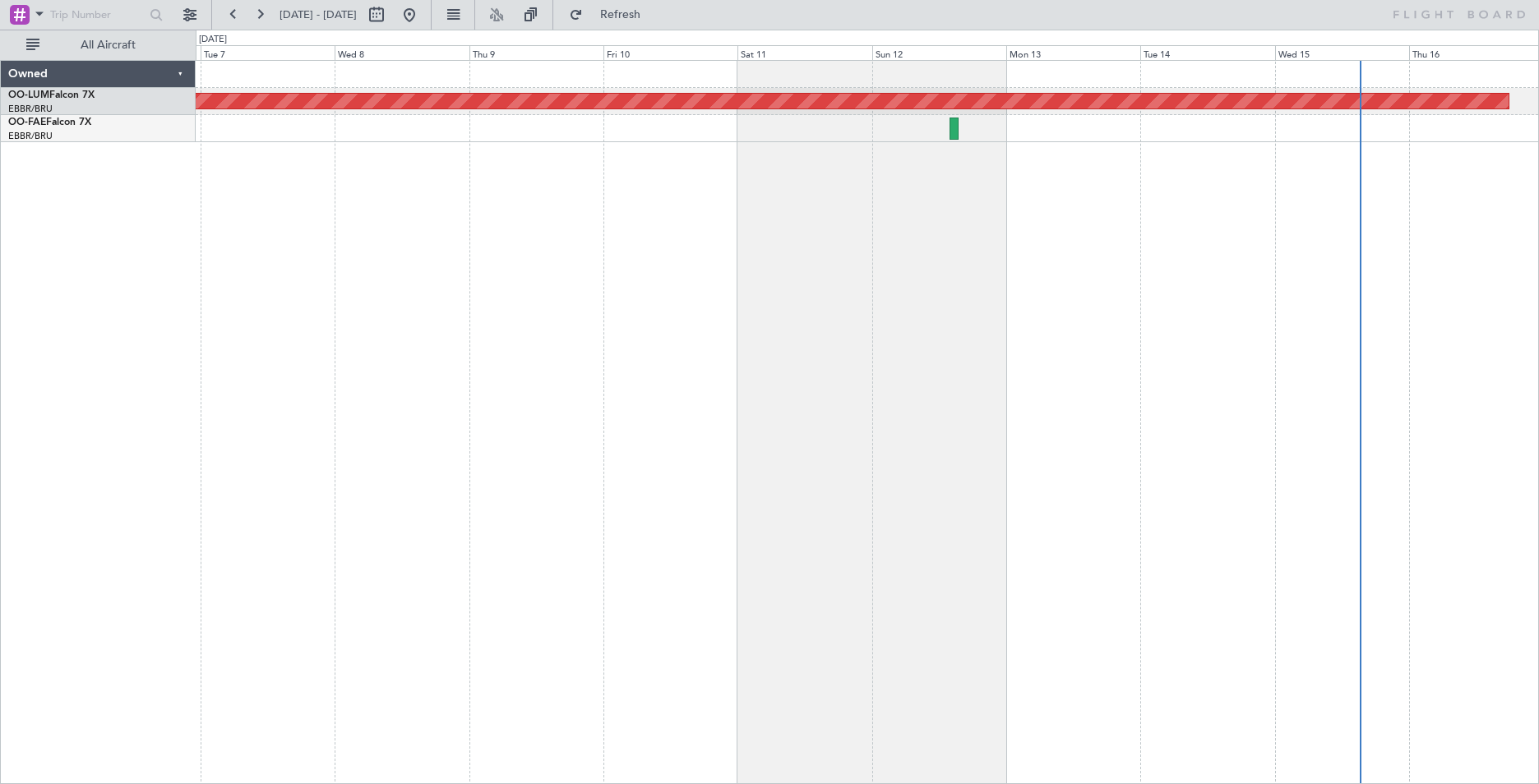
click at [1118, 281] on div "AOG Maint [GEOGRAPHIC_DATA]" at bounding box center [867, 422] width 1344 height 724
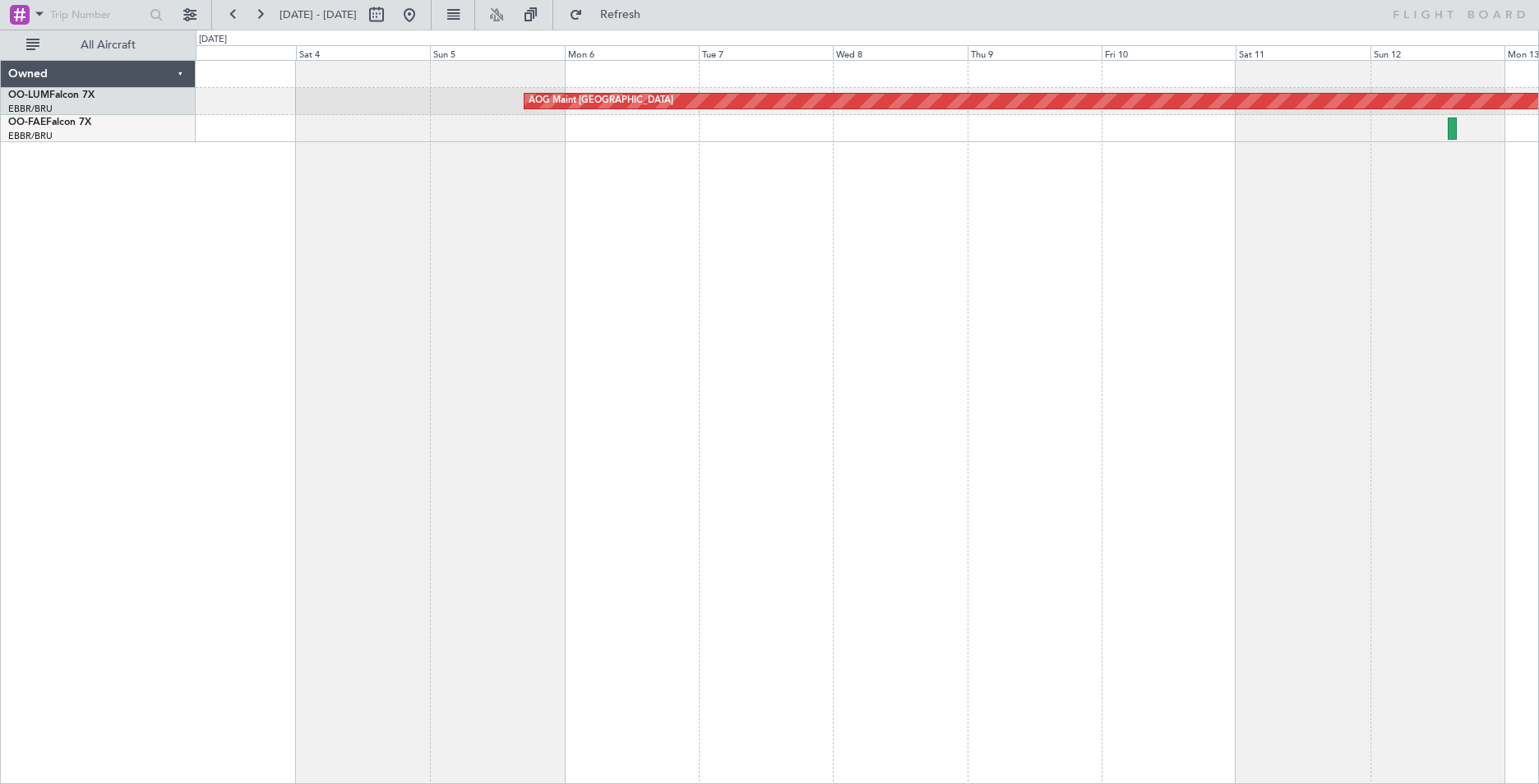
click at [916, 281] on div "AOG Maint [GEOGRAPHIC_DATA] AOG Maint [GEOGRAPHIC_DATA] Owned OO-LUM Falcon 7X …" at bounding box center [769, 407] width 1539 height 754
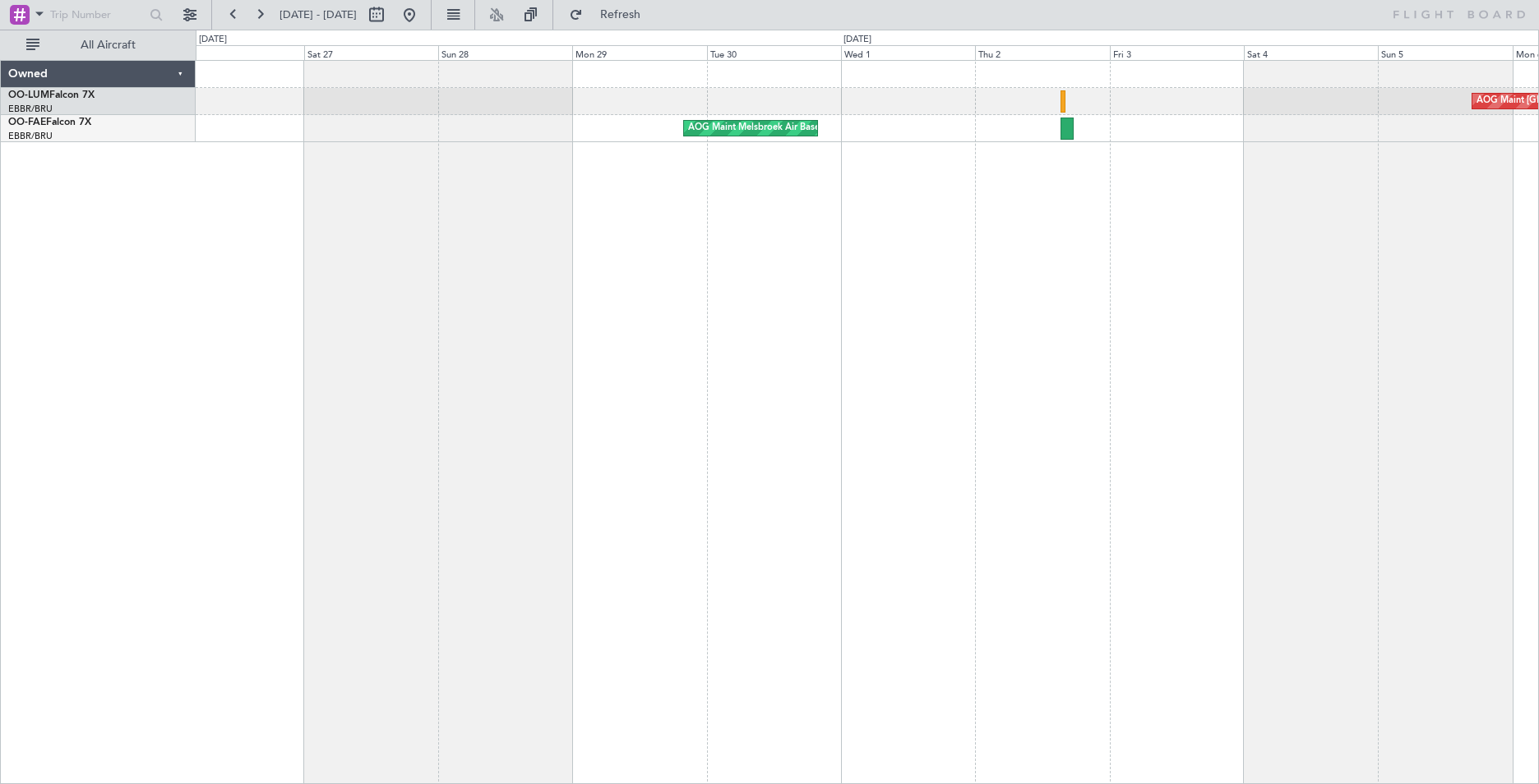
click at [927, 287] on div "AOG Maint [GEOGRAPHIC_DATA] AOG Maint [GEOGRAPHIC_DATA]" at bounding box center [867, 422] width 1344 height 724
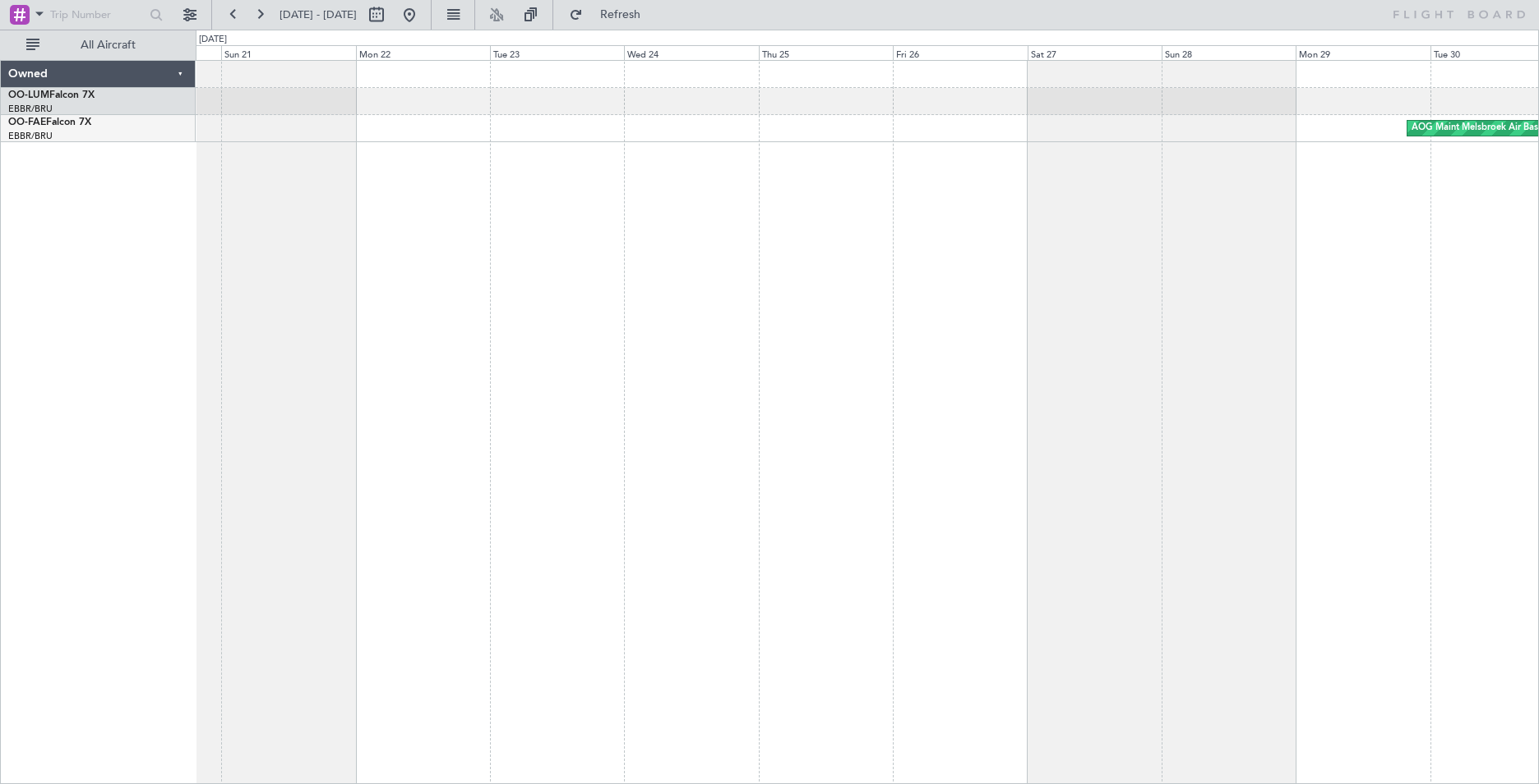
click at [1332, 293] on div "AOG Maint Melsbroek Air Base" at bounding box center [867, 422] width 1344 height 724
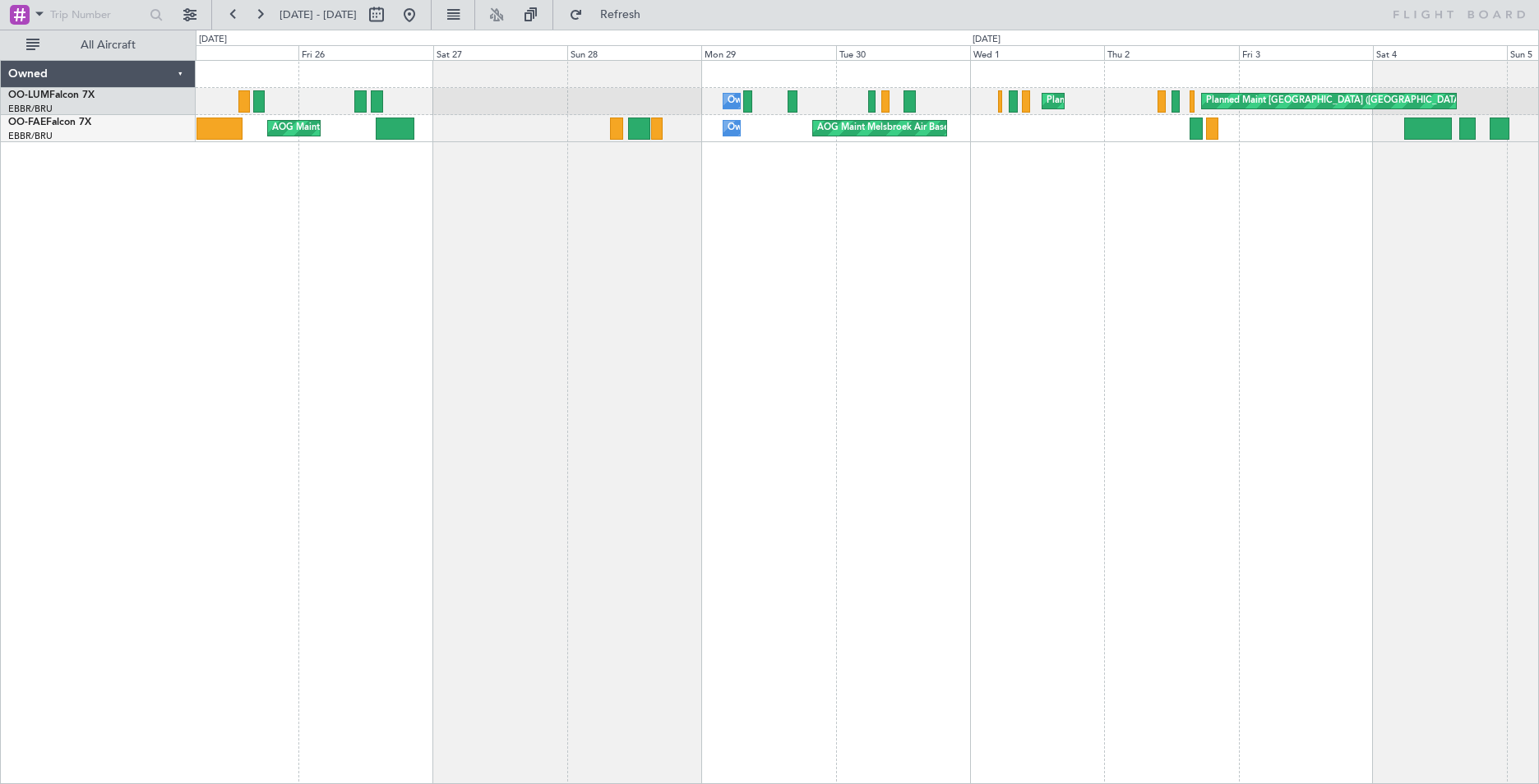
click at [717, 287] on div "Owner Melsbroek Air Base Planned Maint [GEOGRAPHIC_DATA] ([GEOGRAPHIC_DATA]) Pl…" at bounding box center [867, 422] width 1344 height 724
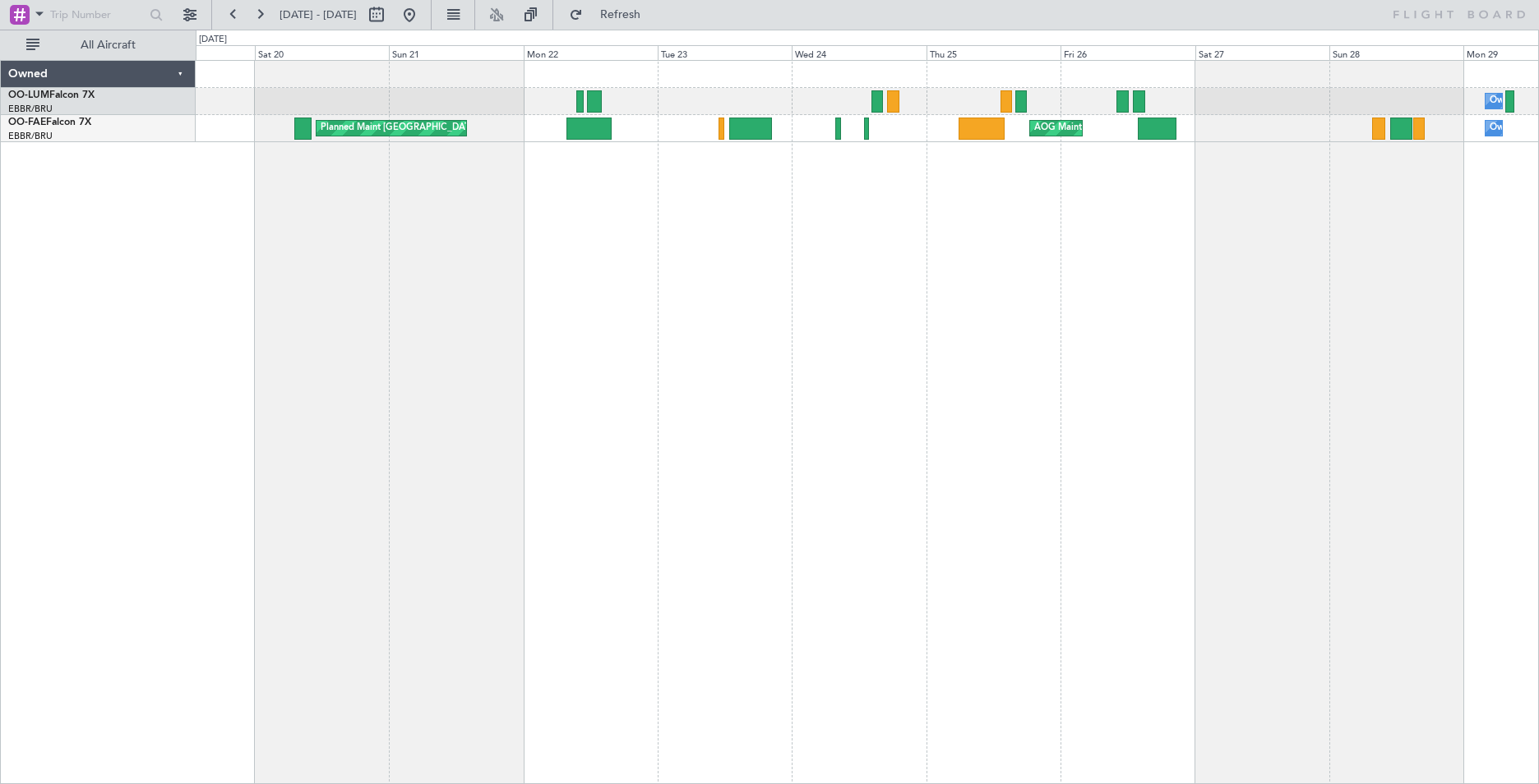
click at [1332, 306] on div "Owner Melsbroek Air Base Planned Maint [GEOGRAPHIC_DATA] ([GEOGRAPHIC_DATA]) Pl…" at bounding box center [867, 422] width 1344 height 724
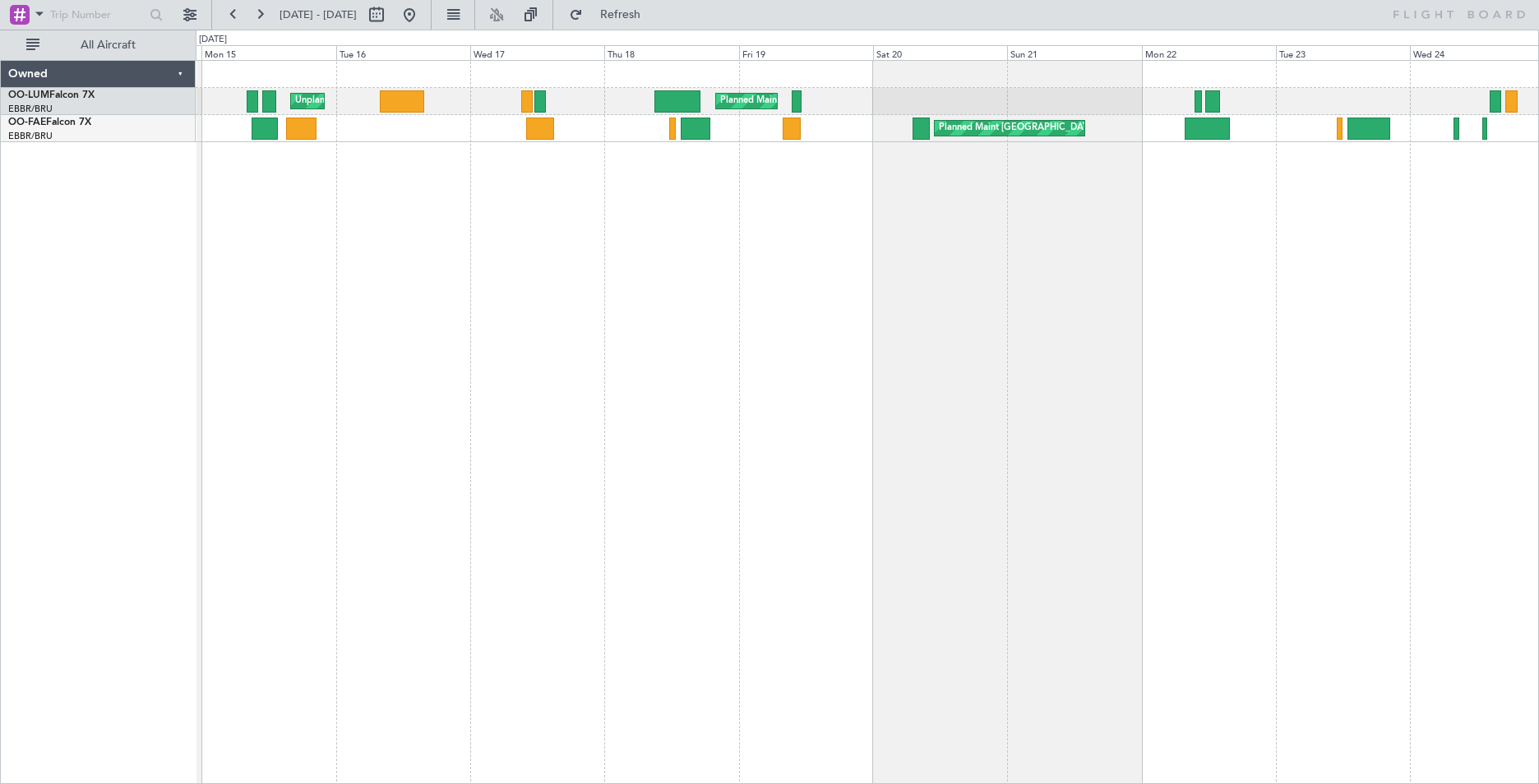
click at [1154, 343] on div "Planned Maint [GEOGRAPHIC_DATA] ([GEOGRAPHIC_DATA] National) Unplanned Maint [G…" at bounding box center [867, 422] width 1344 height 724
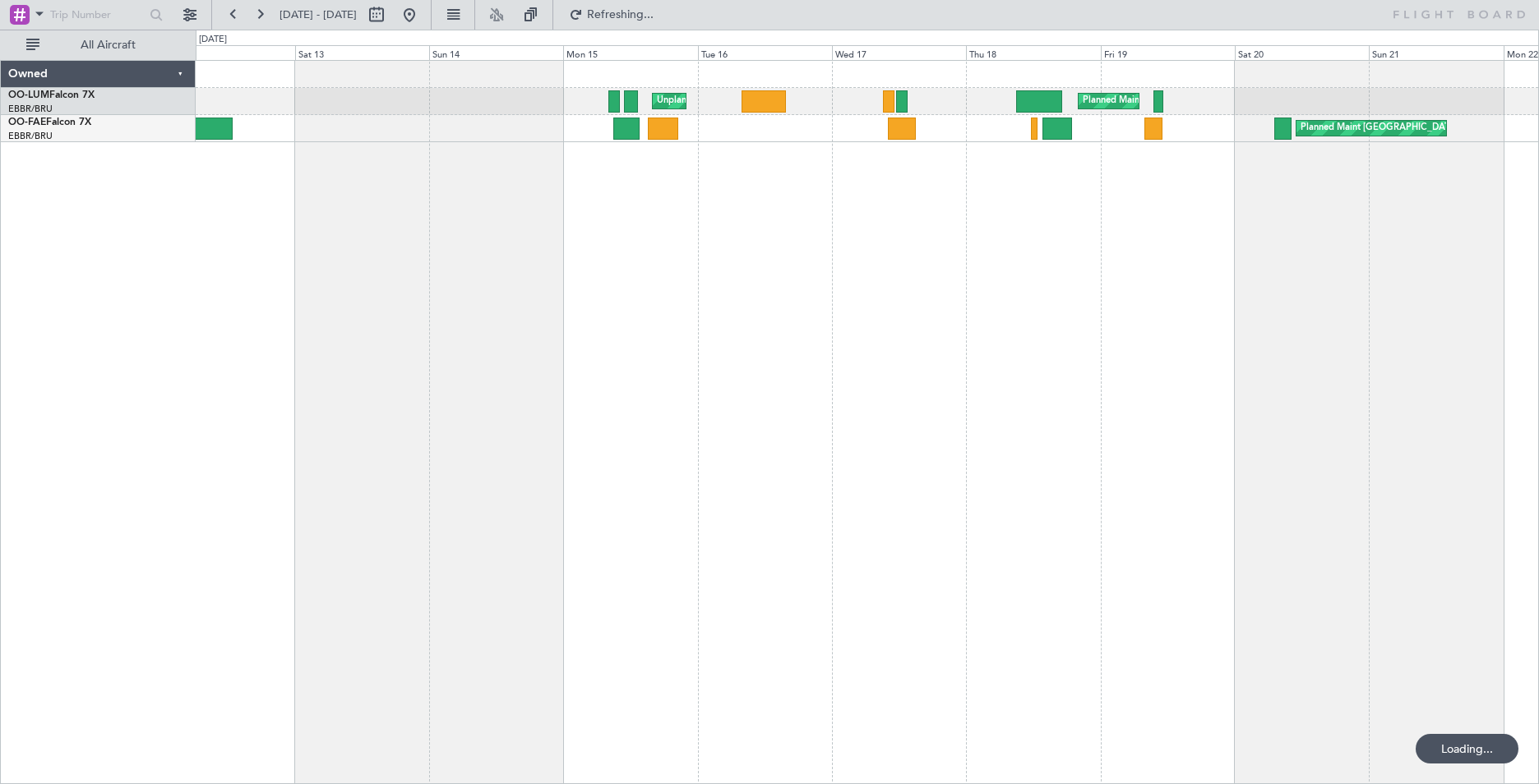
click at [966, 325] on div "Planned Maint [GEOGRAPHIC_DATA] ([GEOGRAPHIC_DATA] National) Unplanned Maint [G…" at bounding box center [867, 422] width 1344 height 724
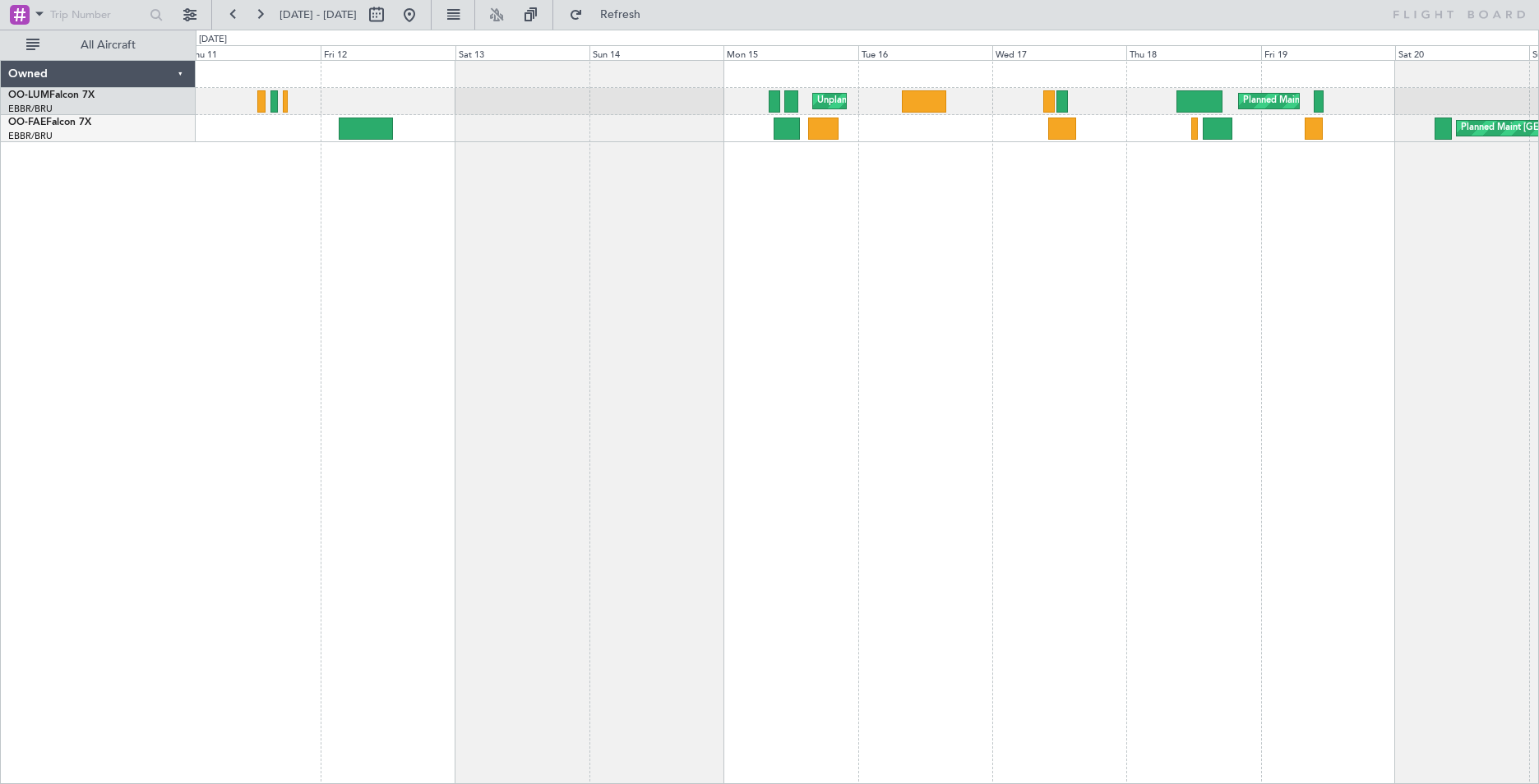
click at [526, 325] on div "Unplanned Maint [GEOGRAPHIC_DATA] ([GEOGRAPHIC_DATA] National) Planned Maint [G…" at bounding box center [867, 422] width 1344 height 724
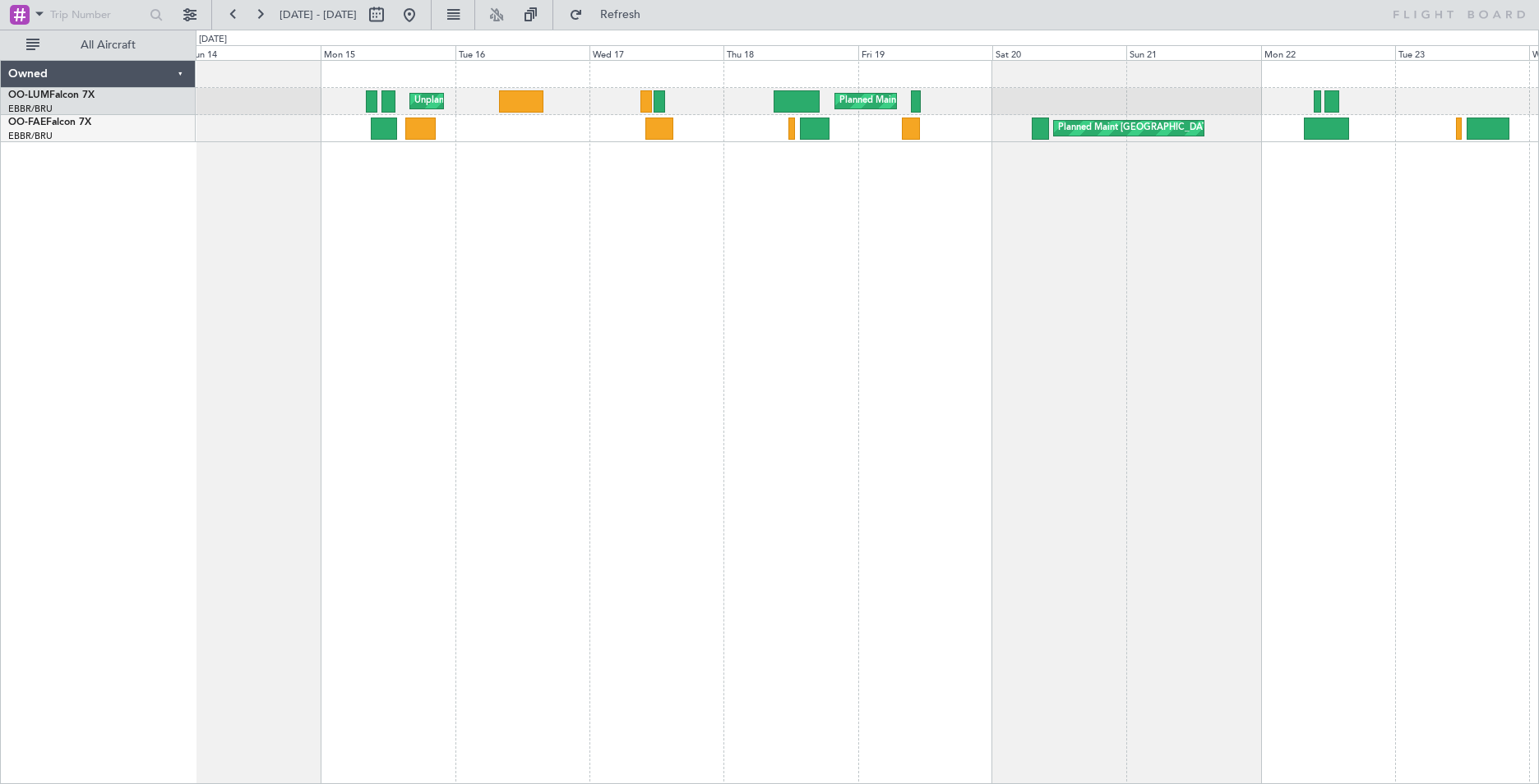
click at [245, 303] on div "Unplanned Maint [GEOGRAPHIC_DATA] ([GEOGRAPHIC_DATA] National) Planned Maint [G…" at bounding box center [867, 422] width 1344 height 724
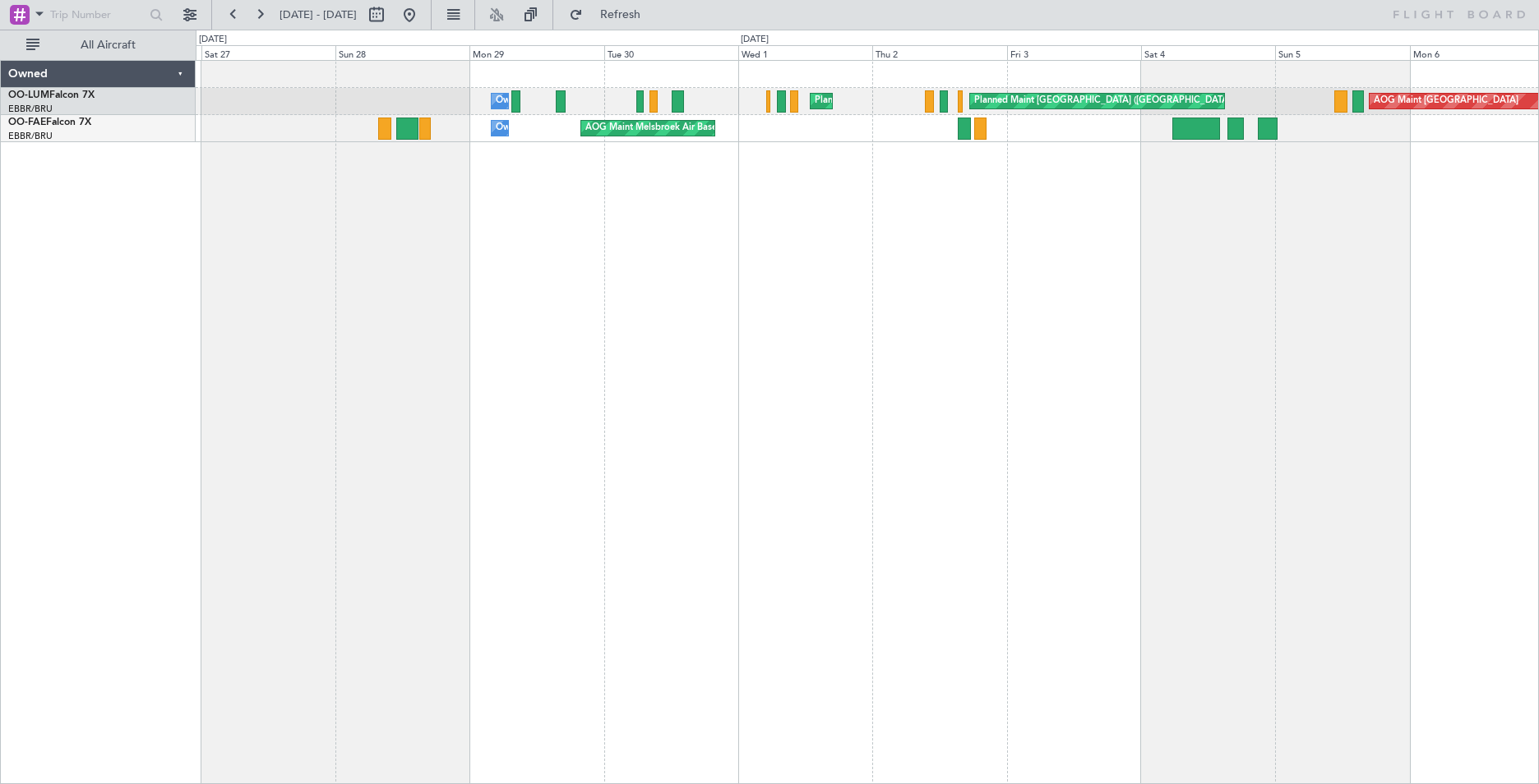
click at [293, 299] on div "Owner Melsbroek Air Base Planned Maint [GEOGRAPHIC_DATA] ([GEOGRAPHIC_DATA]) Pl…" at bounding box center [867, 422] width 1344 height 724
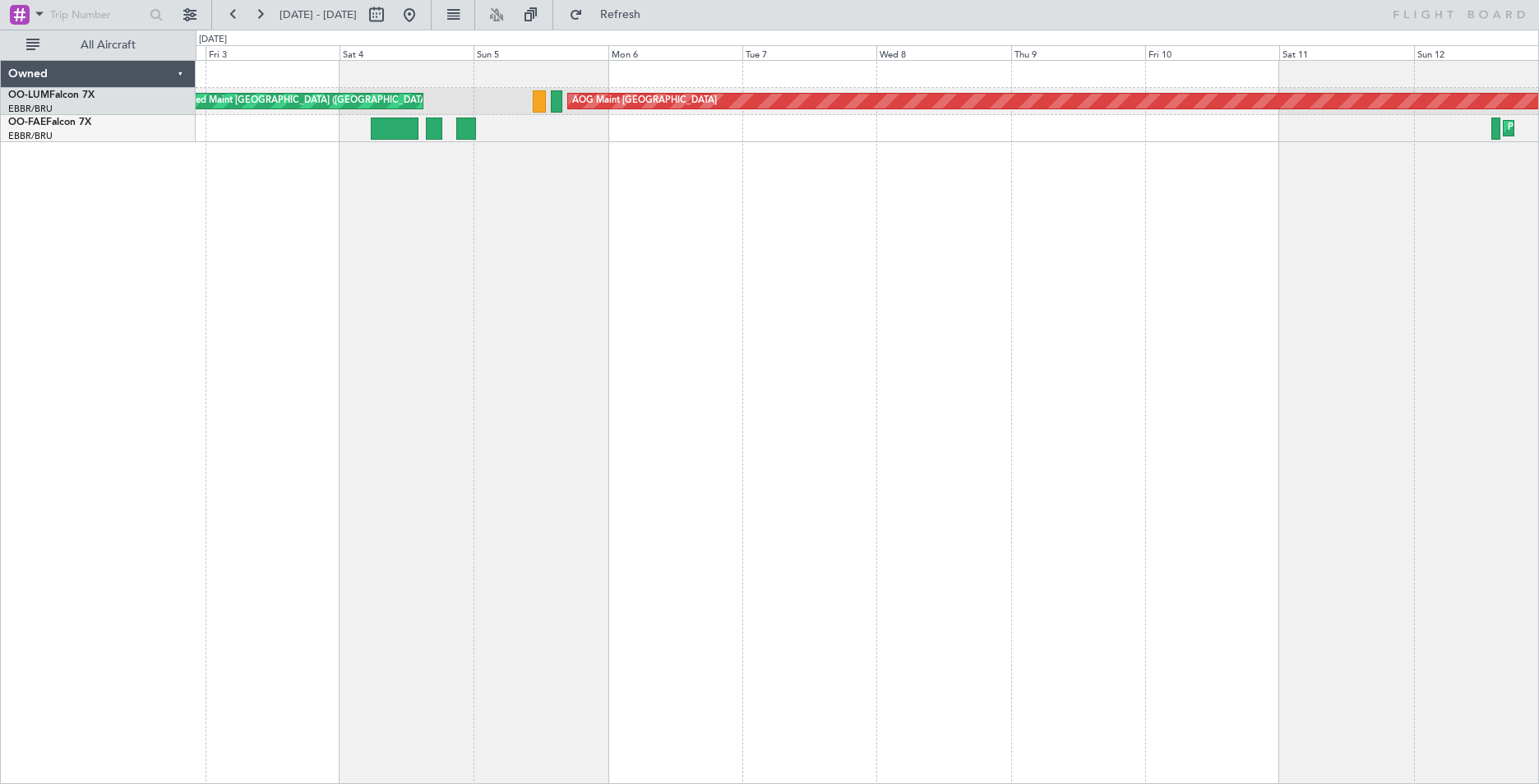
click at [471, 276] on div "AOG Maint [GEOGRAPHIC_DATA] Planned Maint [GEOGRAPHIC_DATA] ([GEOGRAPHIC_DATA])…" at bounding box center [867, 422] width 1344 height 724
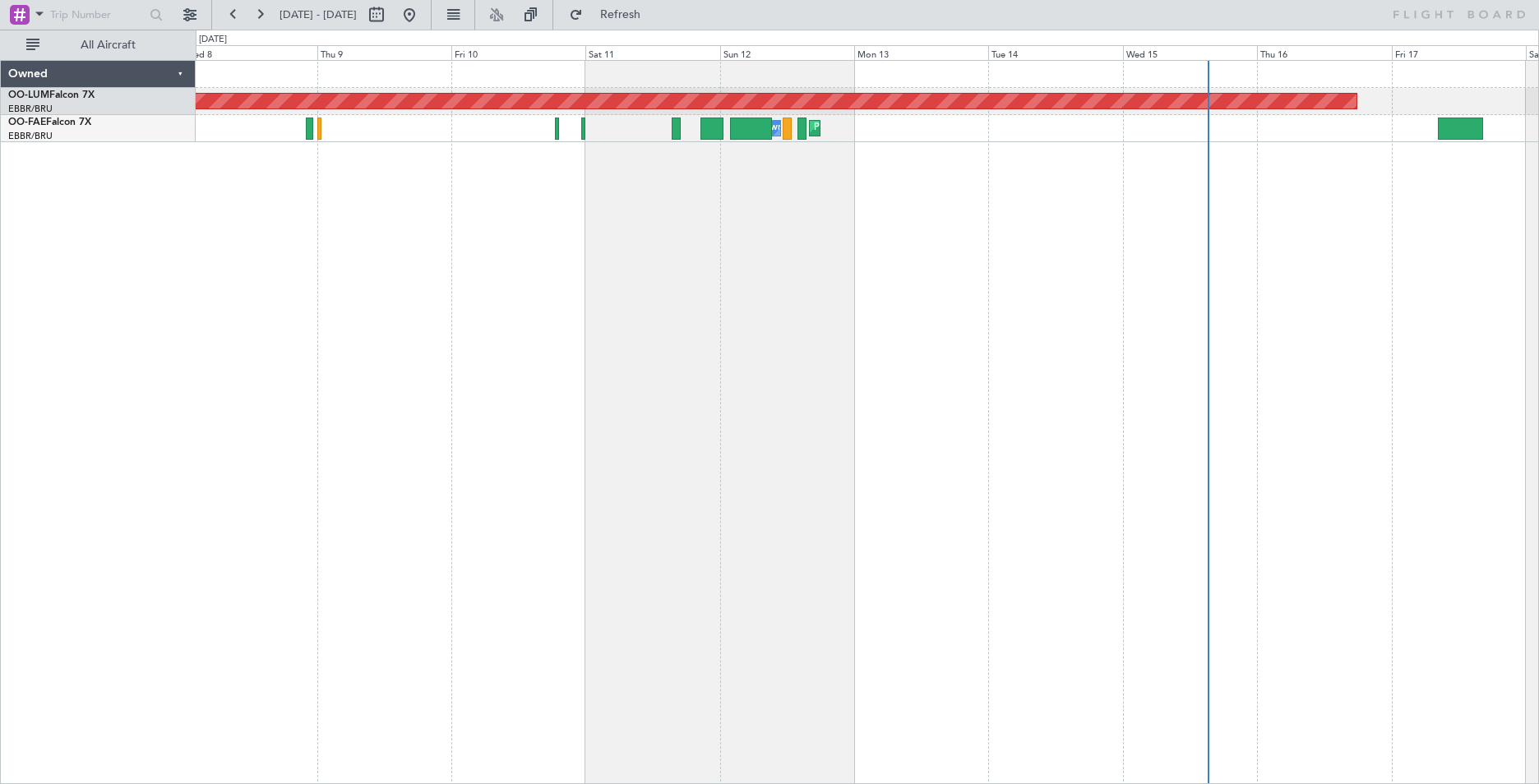
click at [727, 256] on div "AOG Maint [GEOGRAPHIC_DATA] Planned Maint [GEOGRAPHIC_DATA] Owner [GEOGRAPHIC_D…" at bounding box center [867, 422] width 1344 height 724
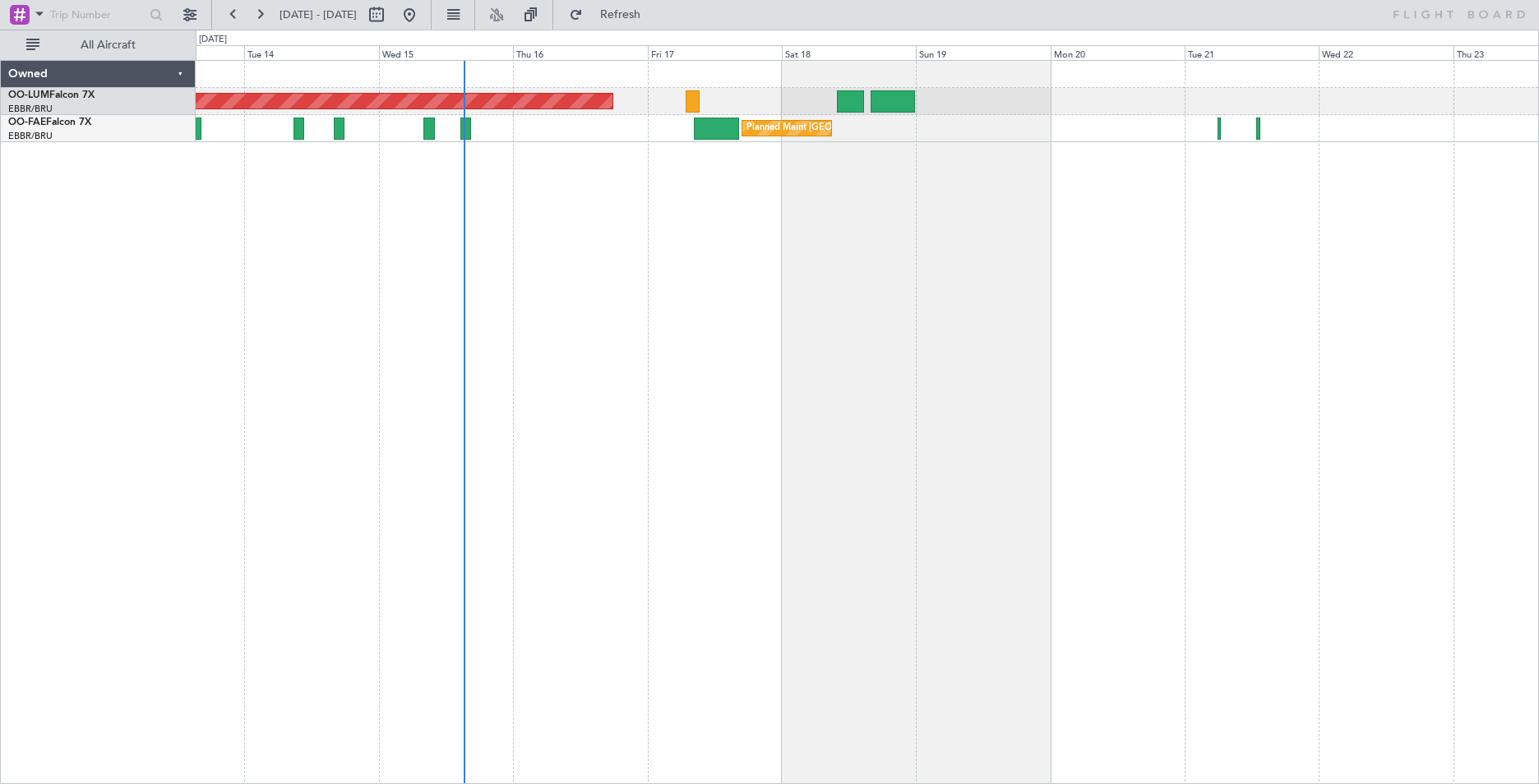
click at [631, 340] on div "AOG Maint [GEOGRAPHIC_DATA] Planned Maint [GEOGRAPHIC_DATA] ([GEOGRAPHIC_DATA])…" at bounding box center [867, 422] width 1344 height 724
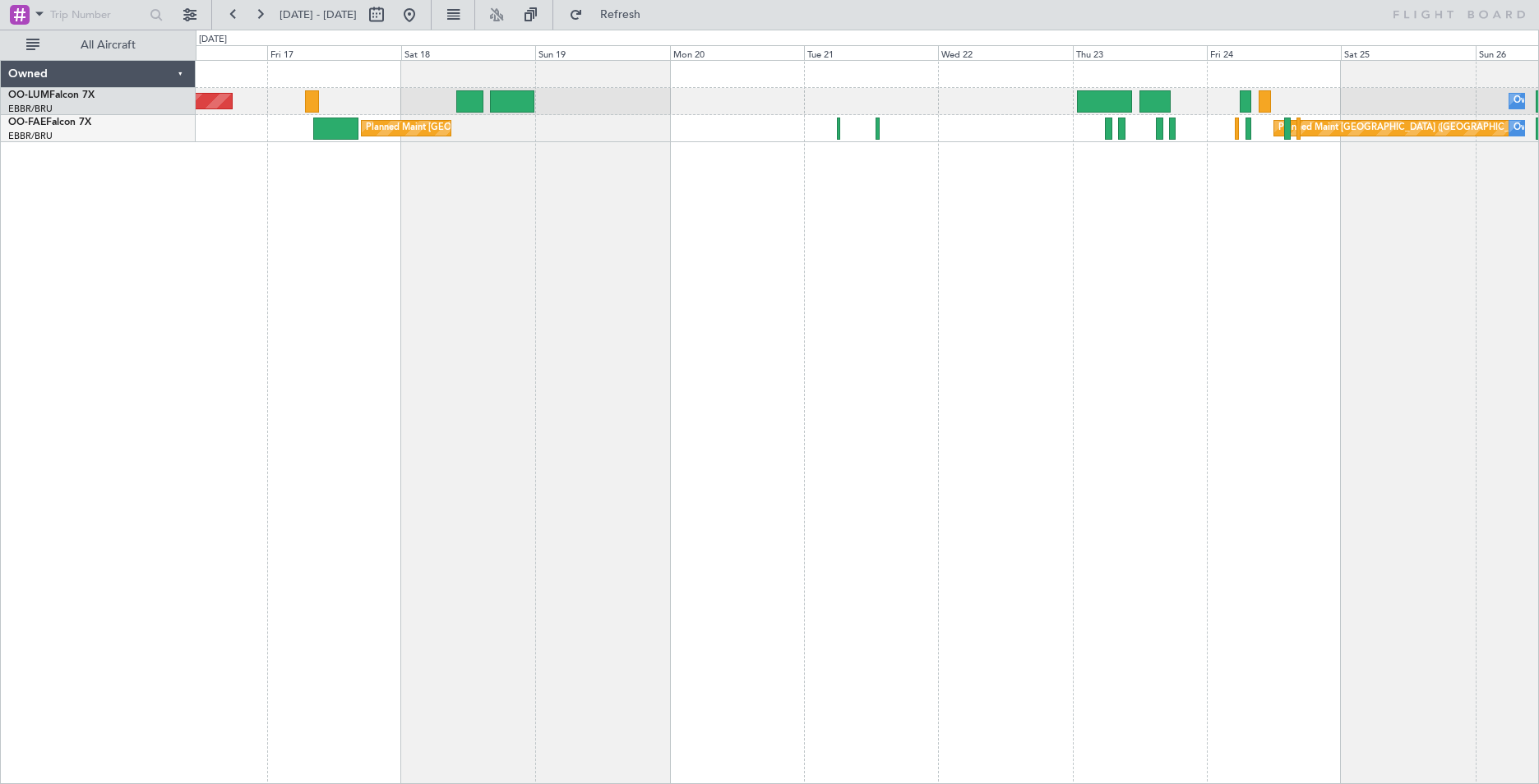
click at [813, 312] on div "AOG Maint [GEOGRAPHIC_DATA] Owner [GEOGRAPHIC_DATA] Planned Maint [GEOGRAPHIC_D…" at bounding box center [867, 422] width 1344 height 724
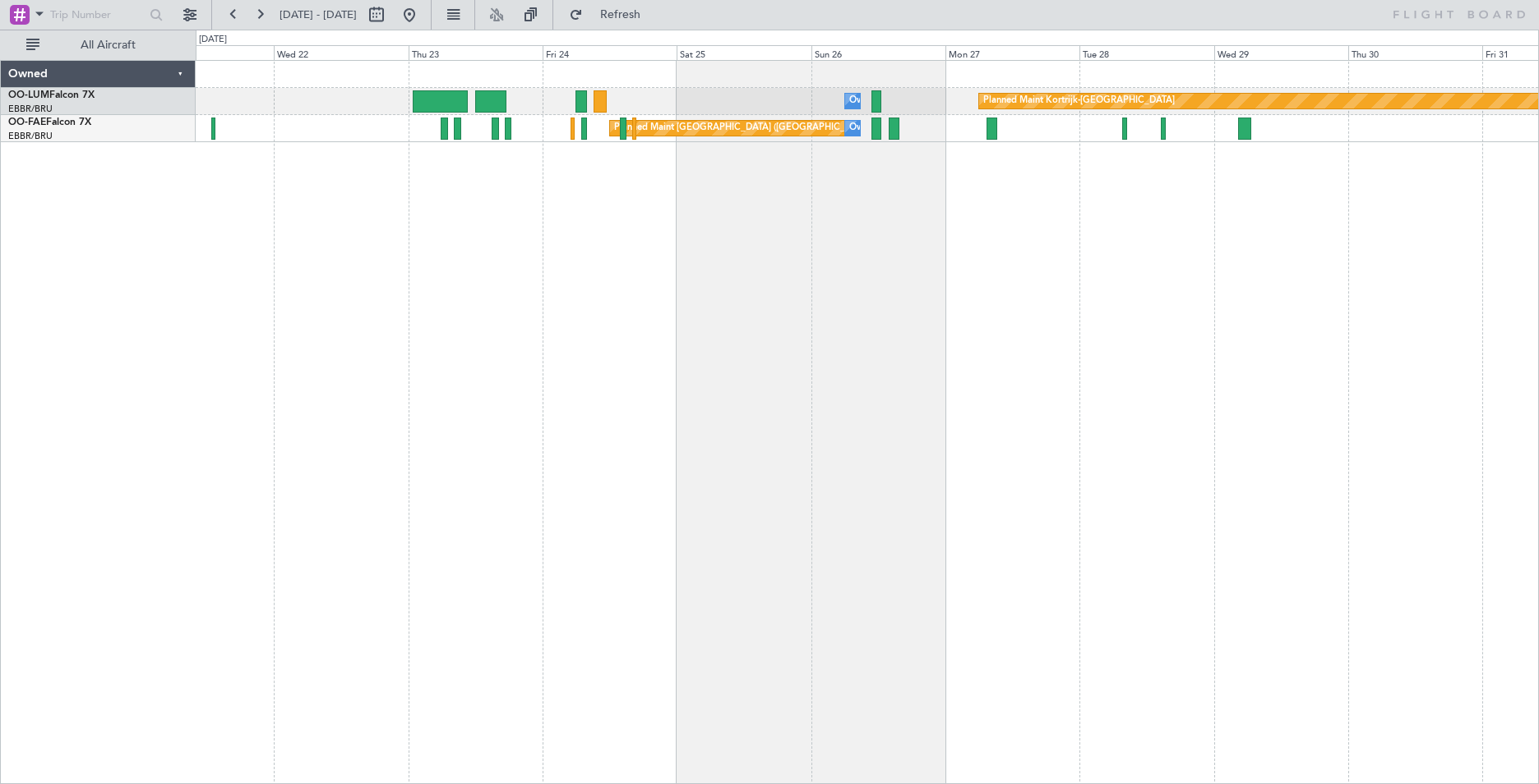
click at [571, 356] on div "Owner Melsbroek Air Base Planned Maint [GEOGRAPHIC_DATA]-[GEOGRAPHIC_DATA] Plan…" at bounding box center [867, 422] width 1344 height 724
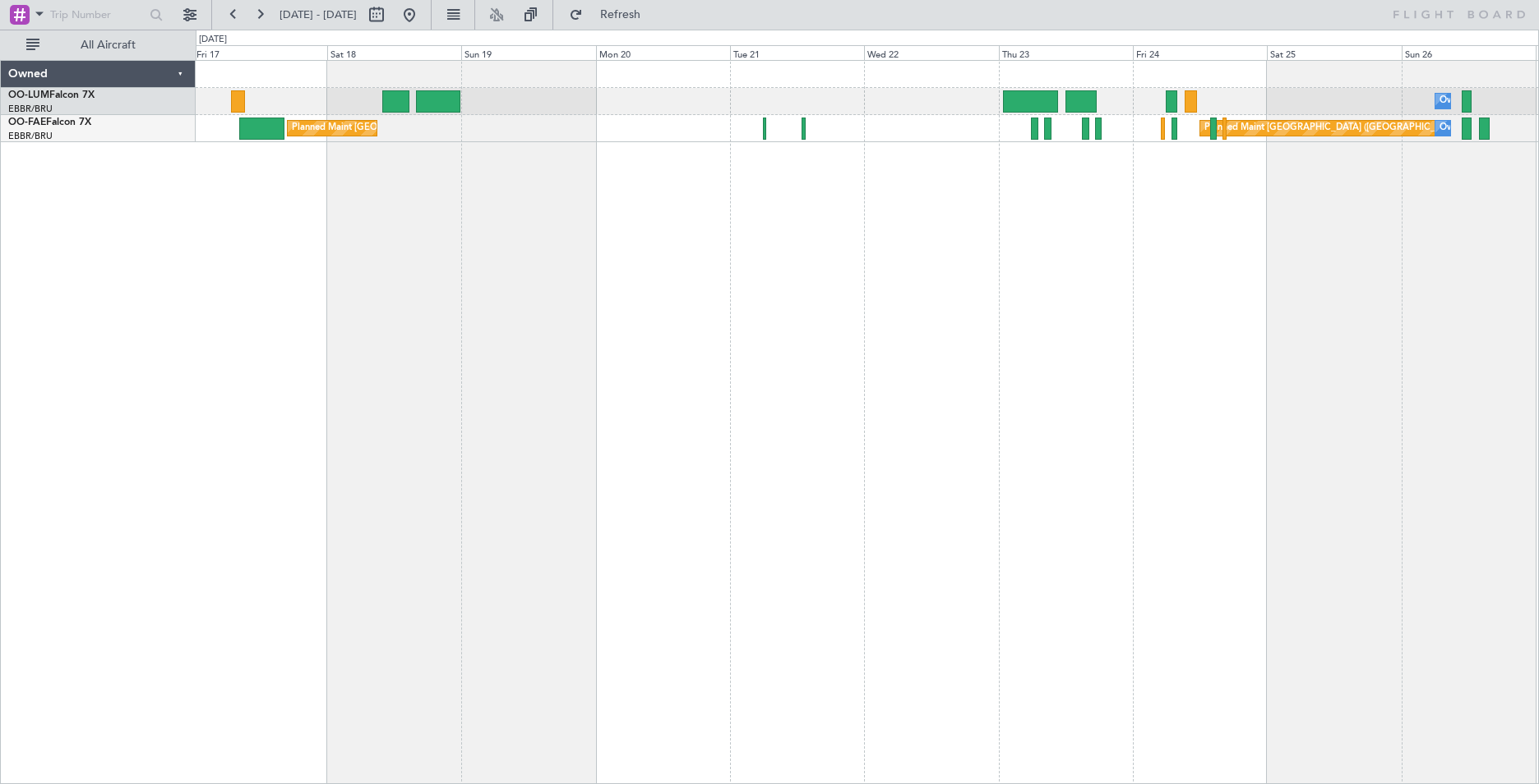
click at [1142, 282] on div "Owner Melsbroek Air Base Planned Maint [GEOGRAPHIC_DATA]-[GEOGRAPHIC_DATA] AOG …" at bounding box center [867, 422] width 1344 height 724
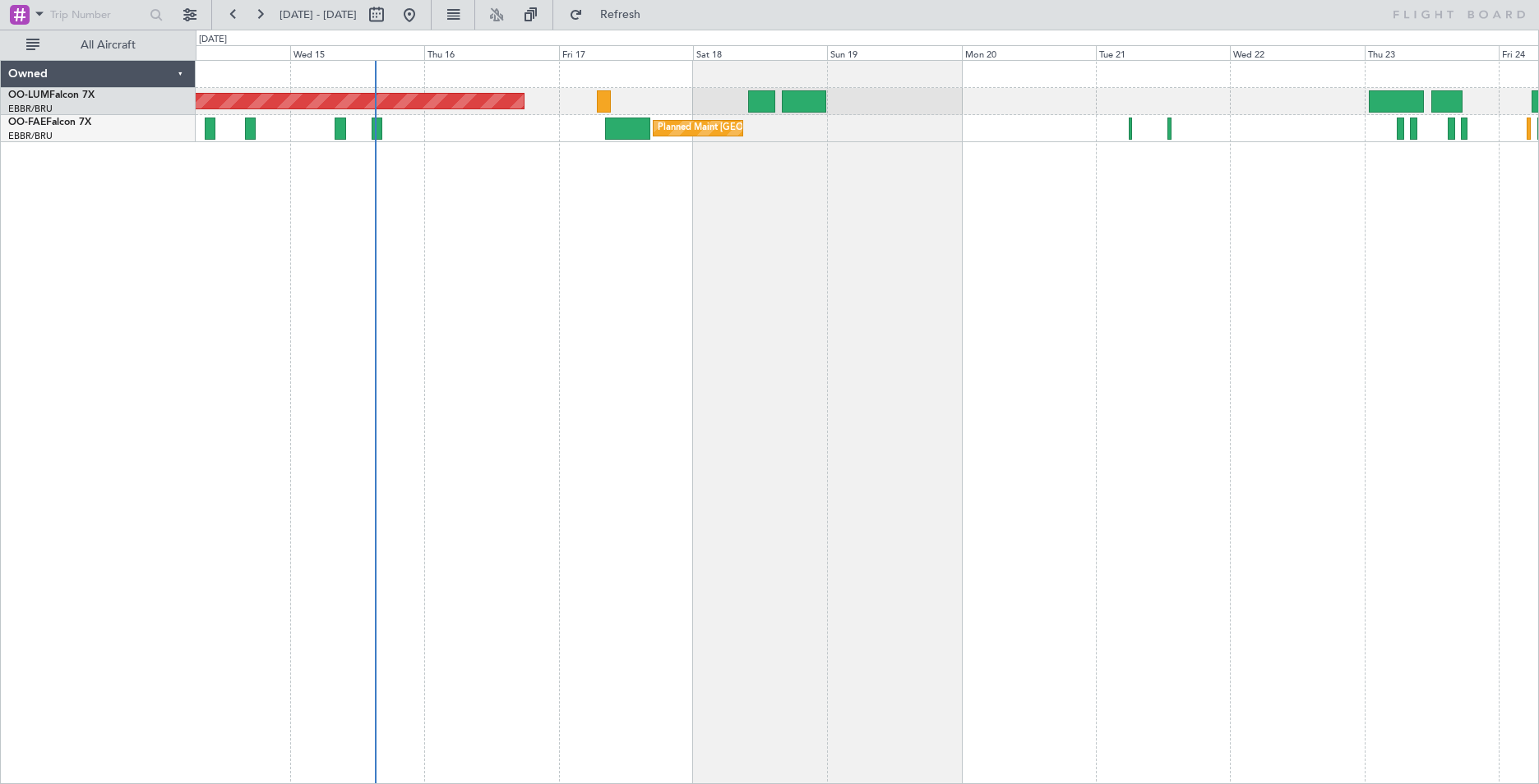
click at [879, 307] on div "AOG Maint [GEOGRAPHIC_DATA] Owner [GEOGRAPHIC_DATA] Planned Maint [GEOGRAPHIC_D…" at bounding box center [867, 422] width 1344 height 724
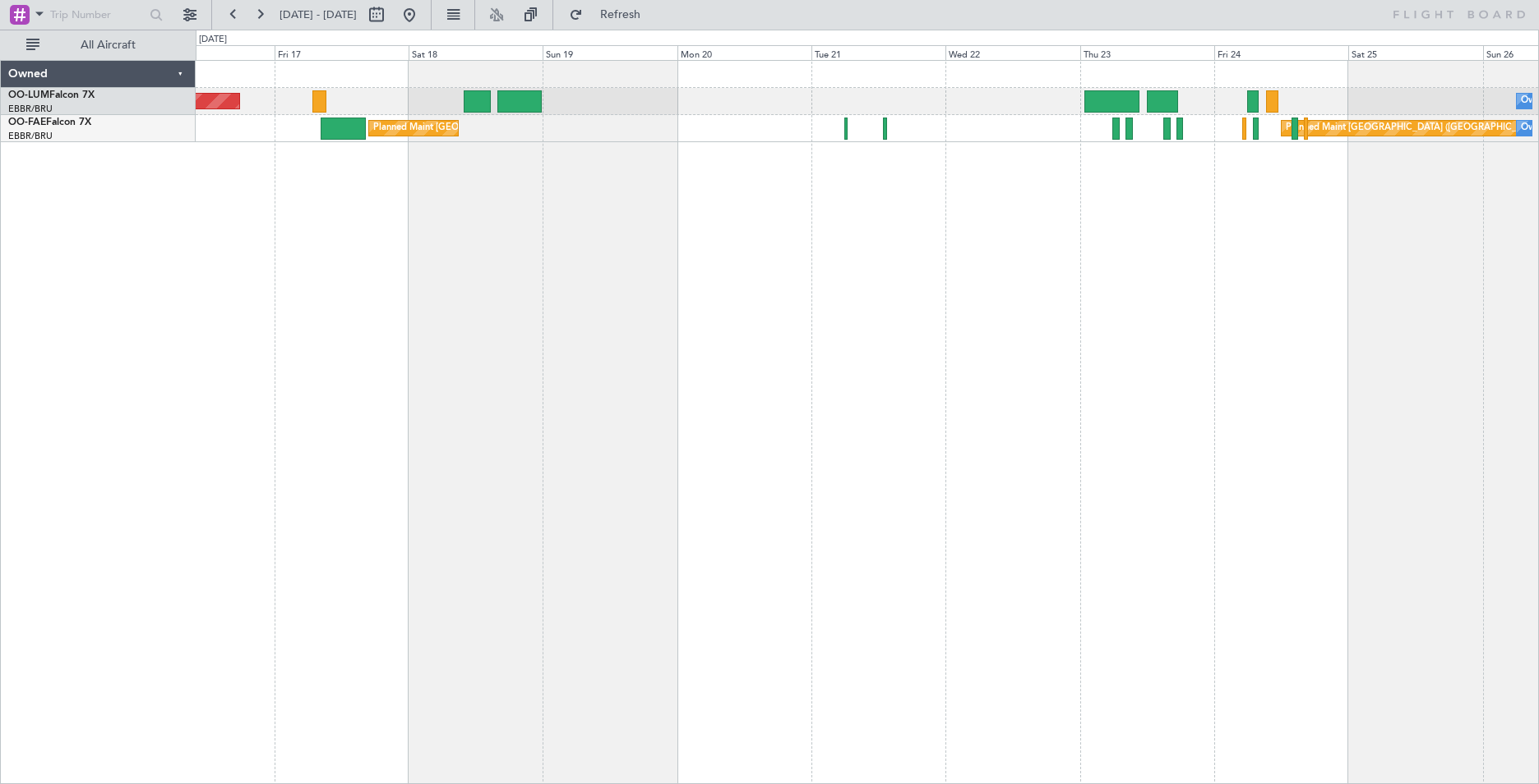
click at [546, 294] on div "AOG Maint [GEOGRAPHIC_DATA] Owner [GEOGRAPHIC_DATA] Planned Maint [GEOGRAPHIC_D…" at bounding box center [867, 422] width 1344 height 724
